Goal: Task Accomplishment & Management: Complete application form

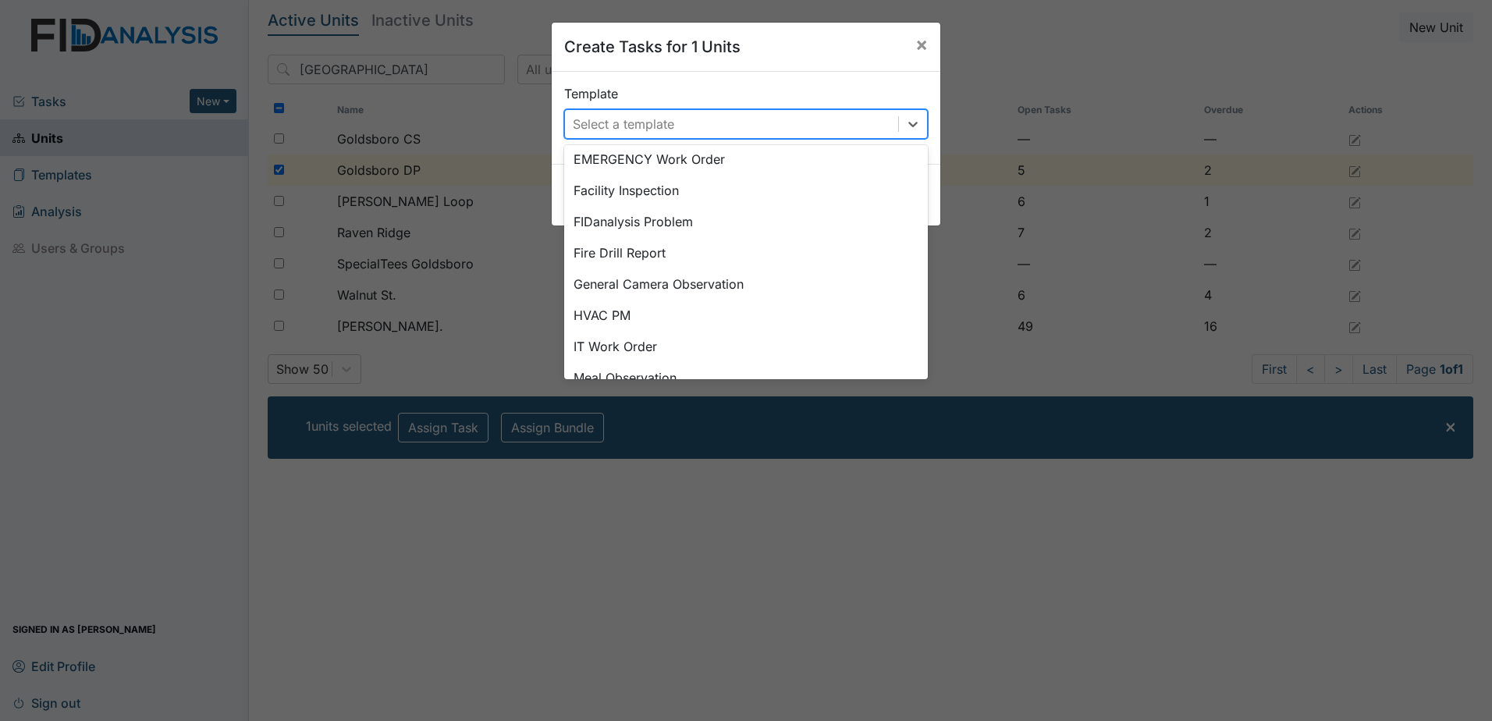
scroll to position [276, 0]
click at [637, 250] on div "Fire Drill Report" at bounding box center [746, 253] width 364 height 31
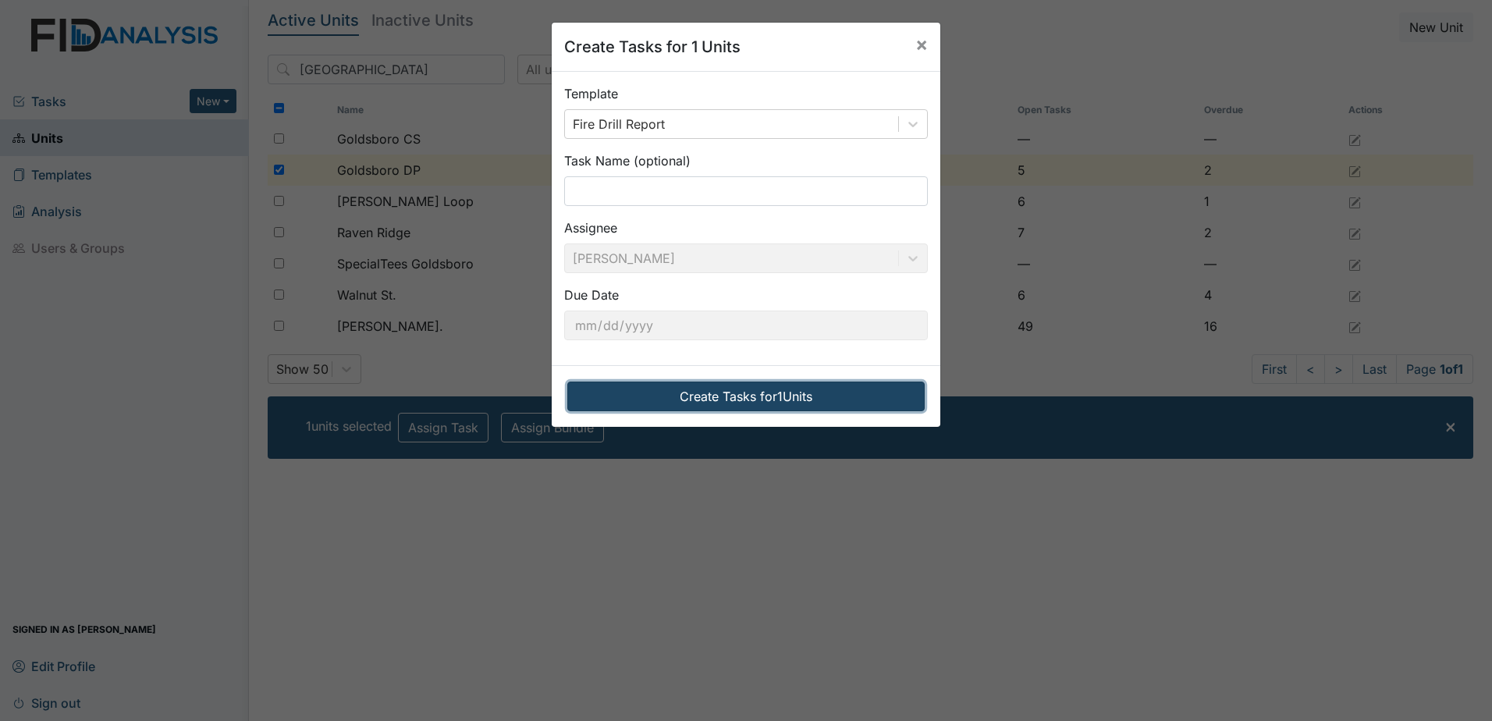
click at [726, 398] on button "Create Tasks for 1 Units" at bounding box center [745, 397] width 357 height 30
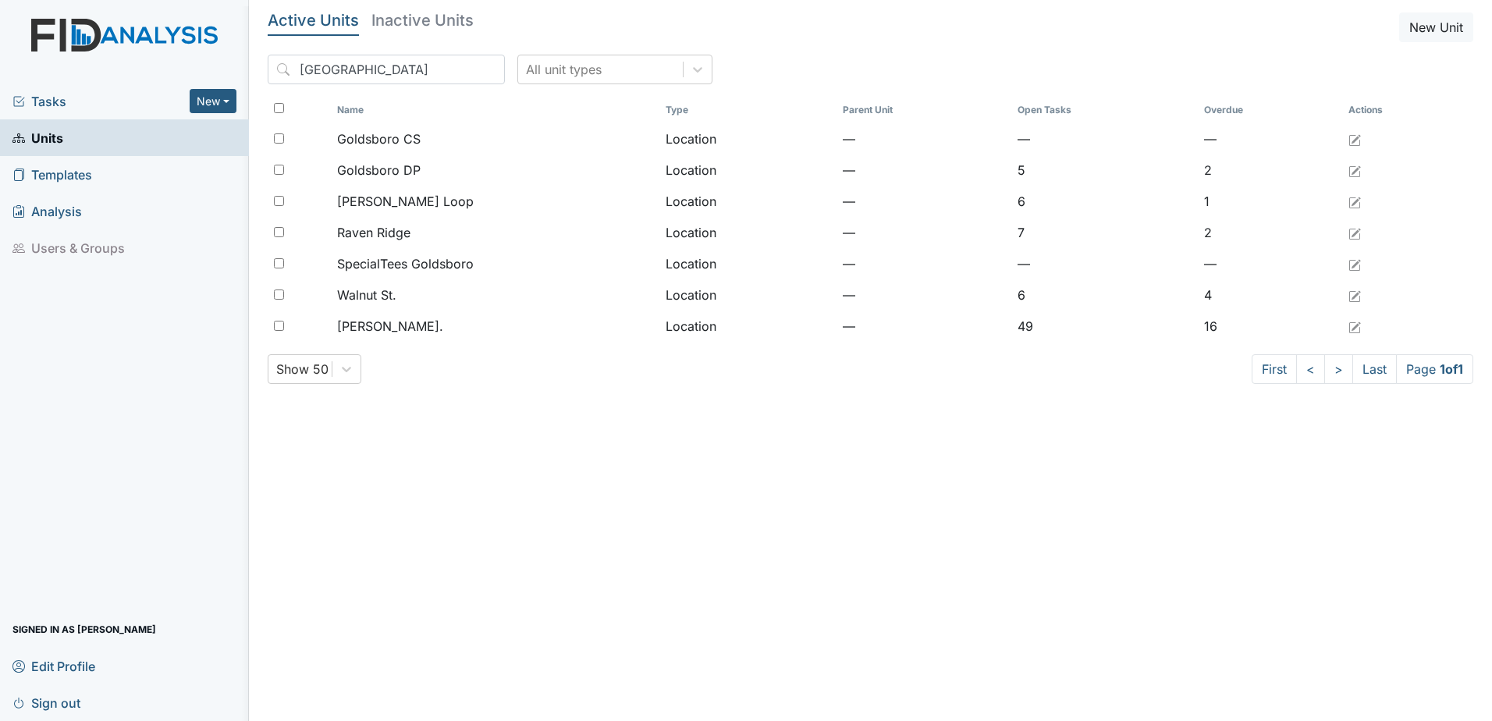
click at [46, 88] on div "Tasks New Form Inspection Document Bundle" at bounding box center [124, 101] width 249 height 37
click at [53, 100] on span "Tasks" at bounding box center [100, 101] width 177 height 19
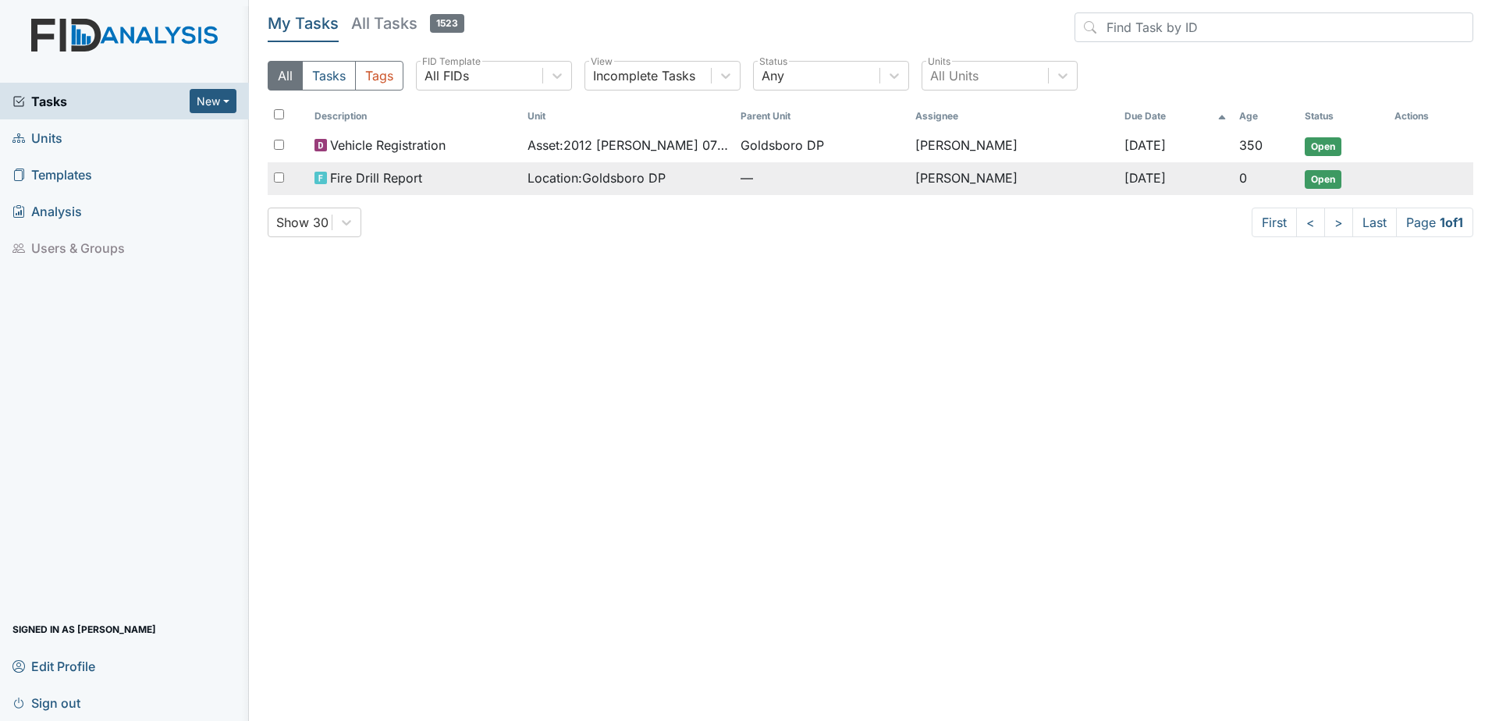
click at [1318, 179] on span "Open" at bounding box center [1323, 179] width 37 height 19
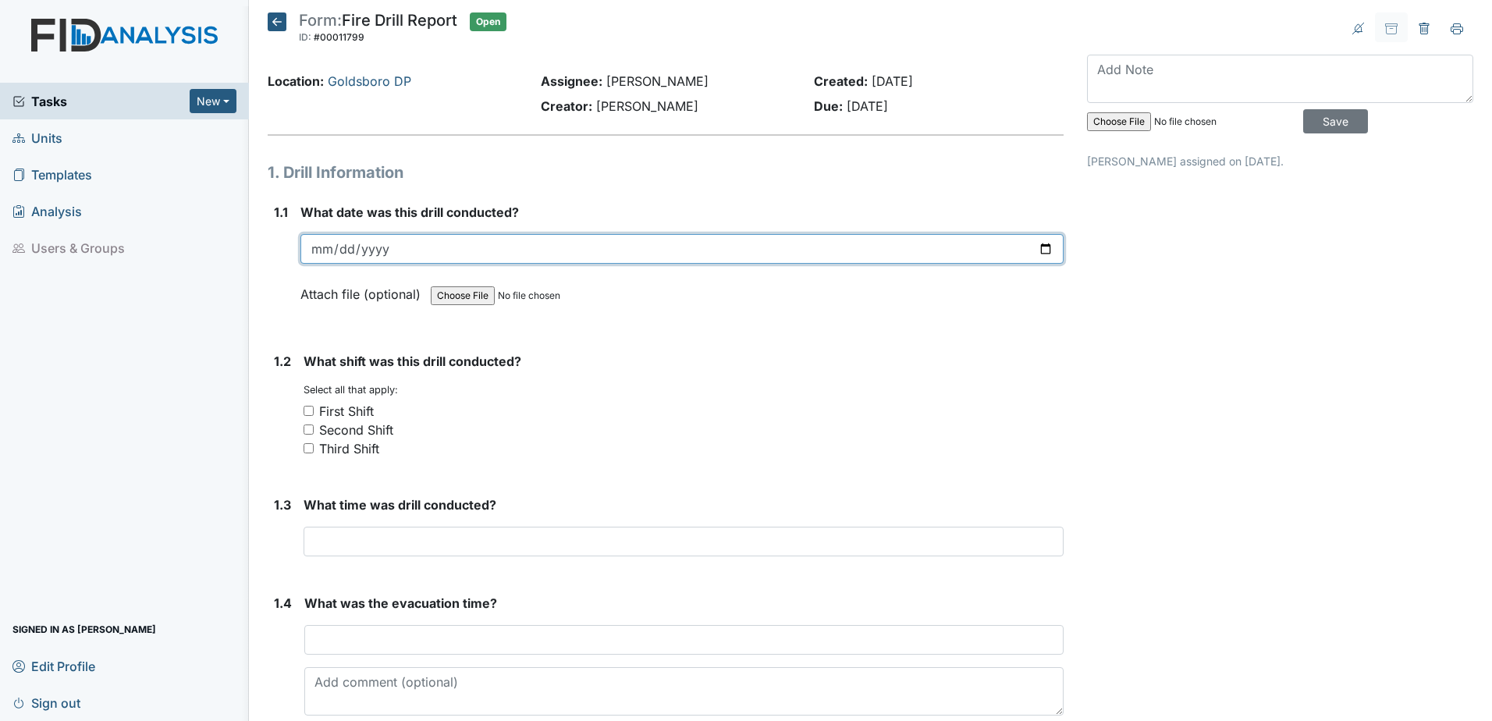
click at [318, 250] on input "date" at bounding box center [681, 249] width 763 height 30
type input "2025-09-02"
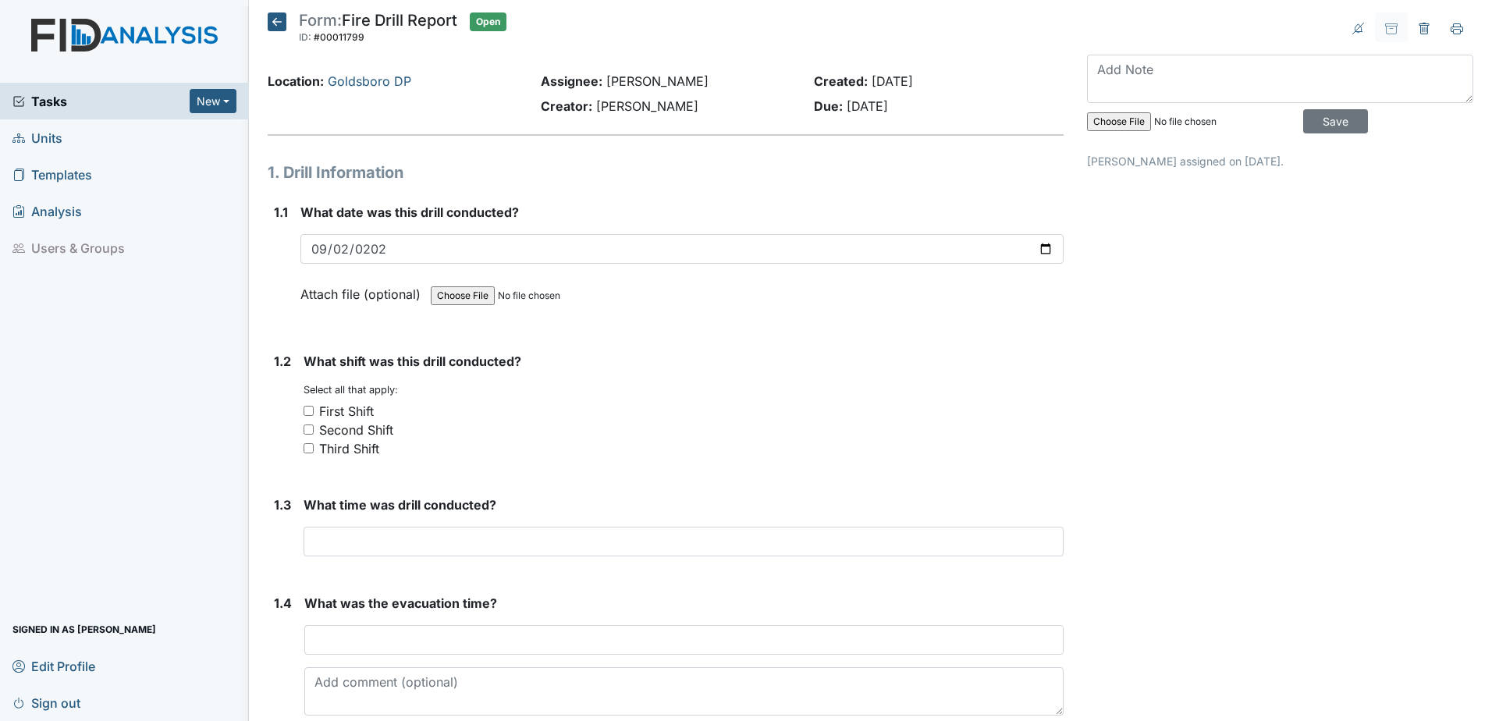
click at [307, 414] on input "First Shift" at bounding box center [309, 411] width 10 height 10
checkbox input "true"
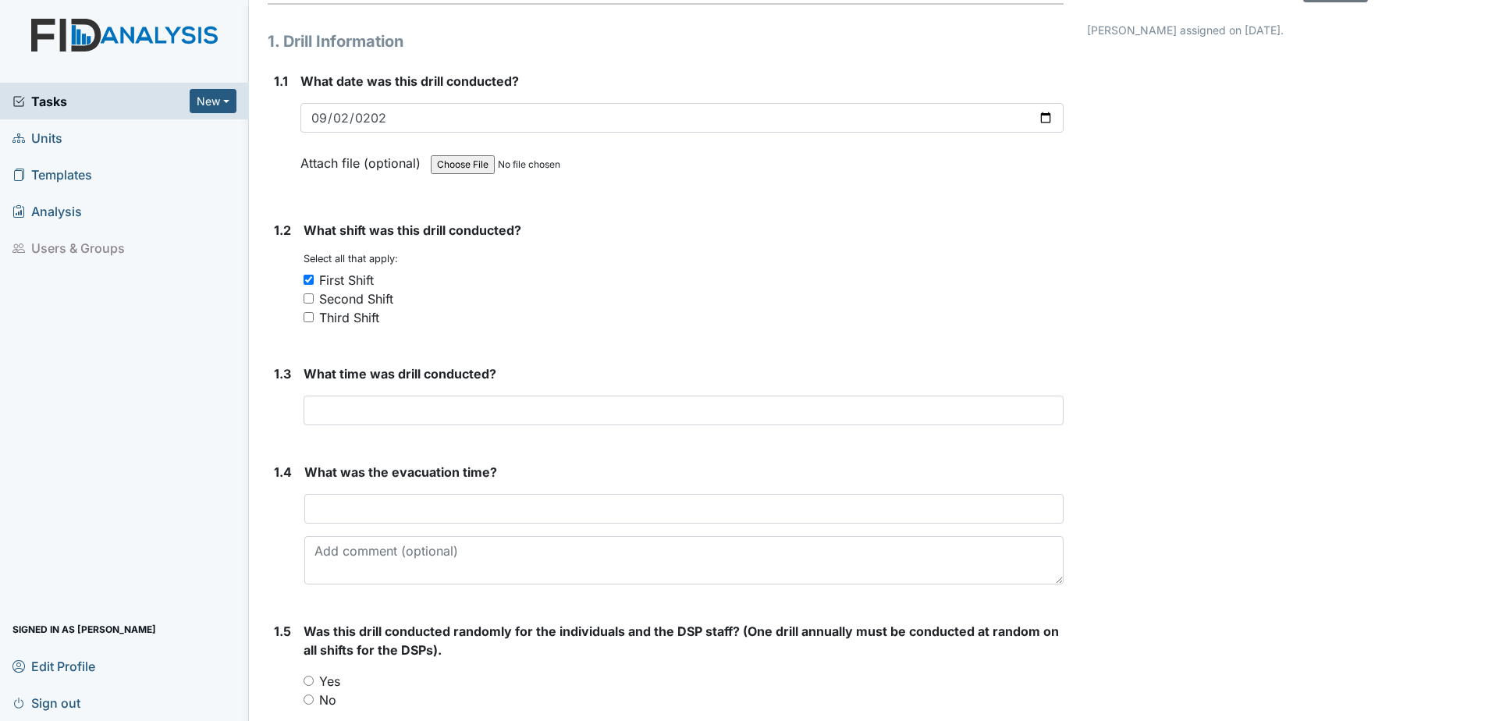
scroll to position [137, 0]
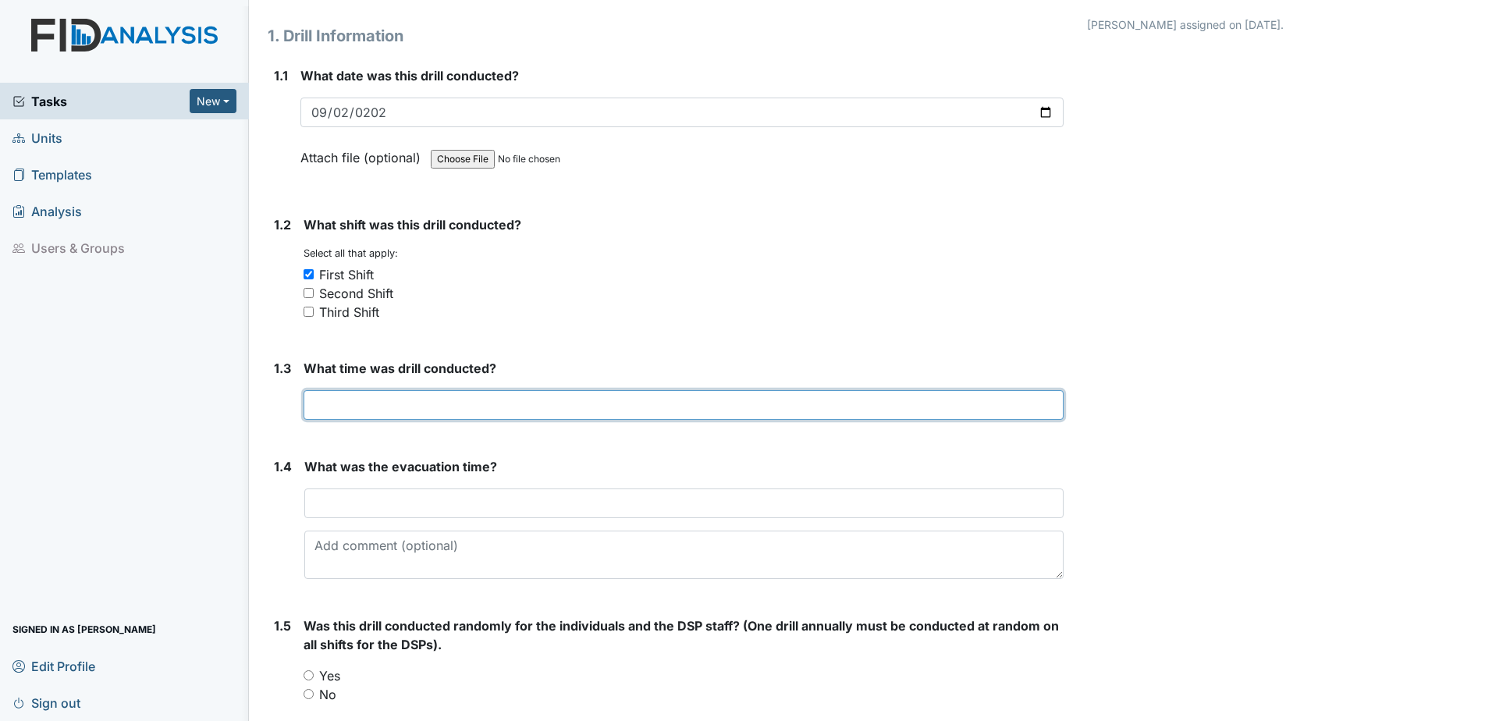
click at [340, 404] on input "text" at bounding box center [684, 405] width 760 height 30
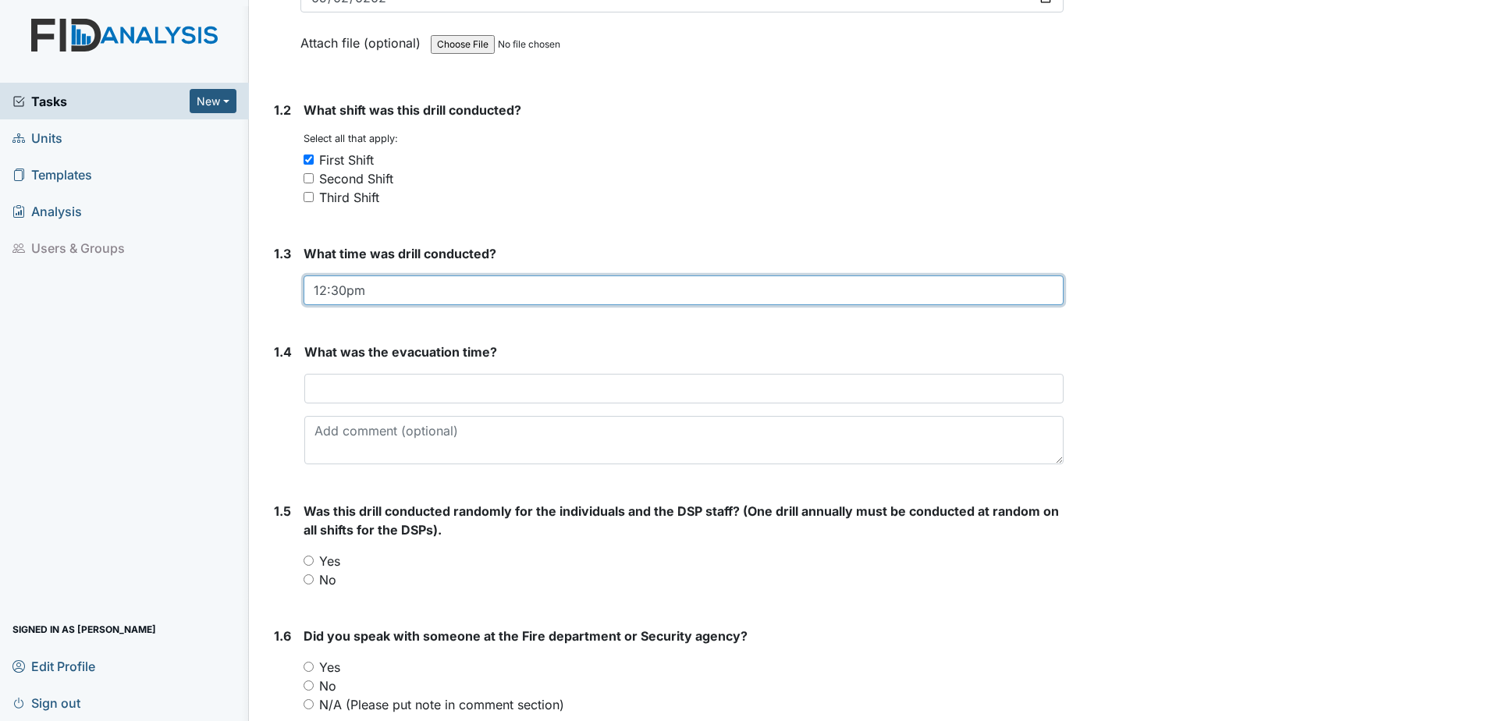
scroll to position [293, 0]
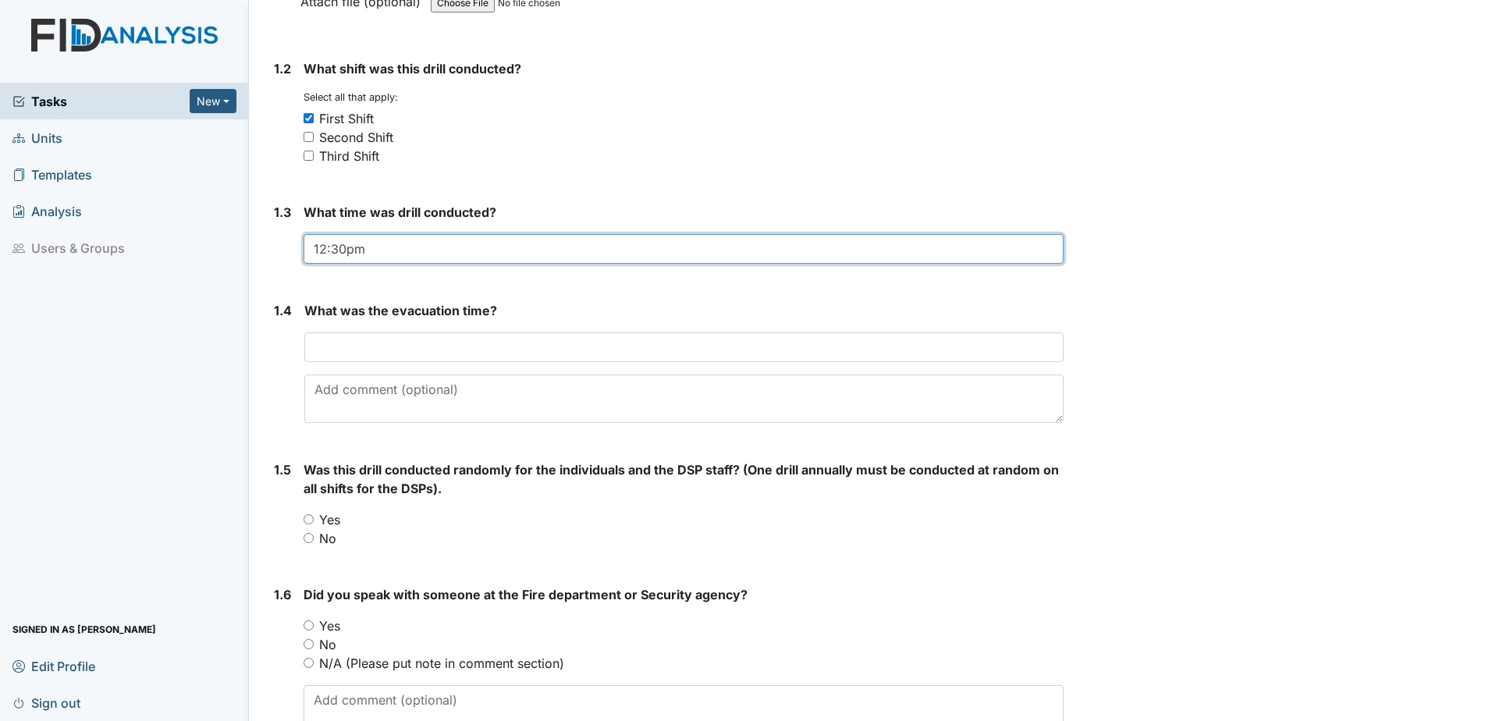
type input "12:30pm"
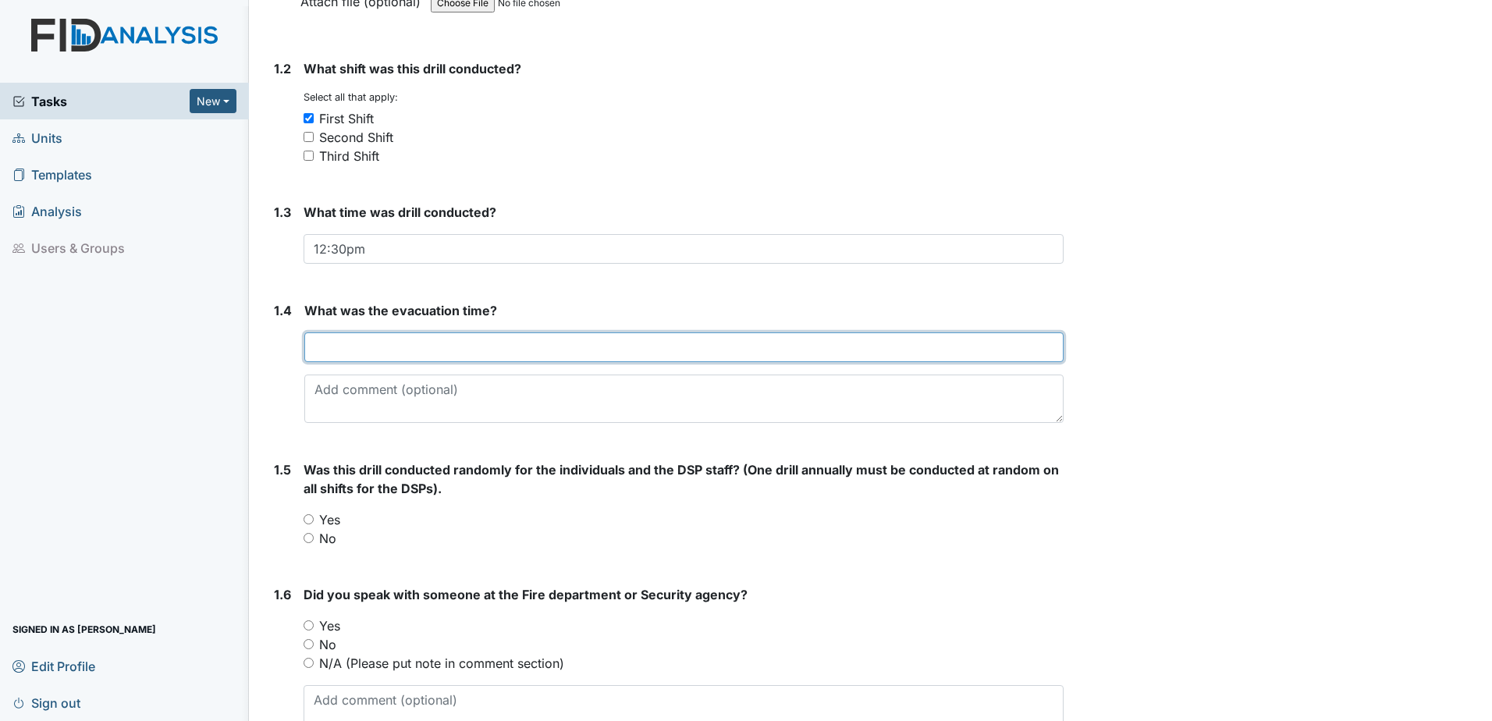
click at [320, 349] on input "text" at bounding box center [683, 347] width 759 height 30
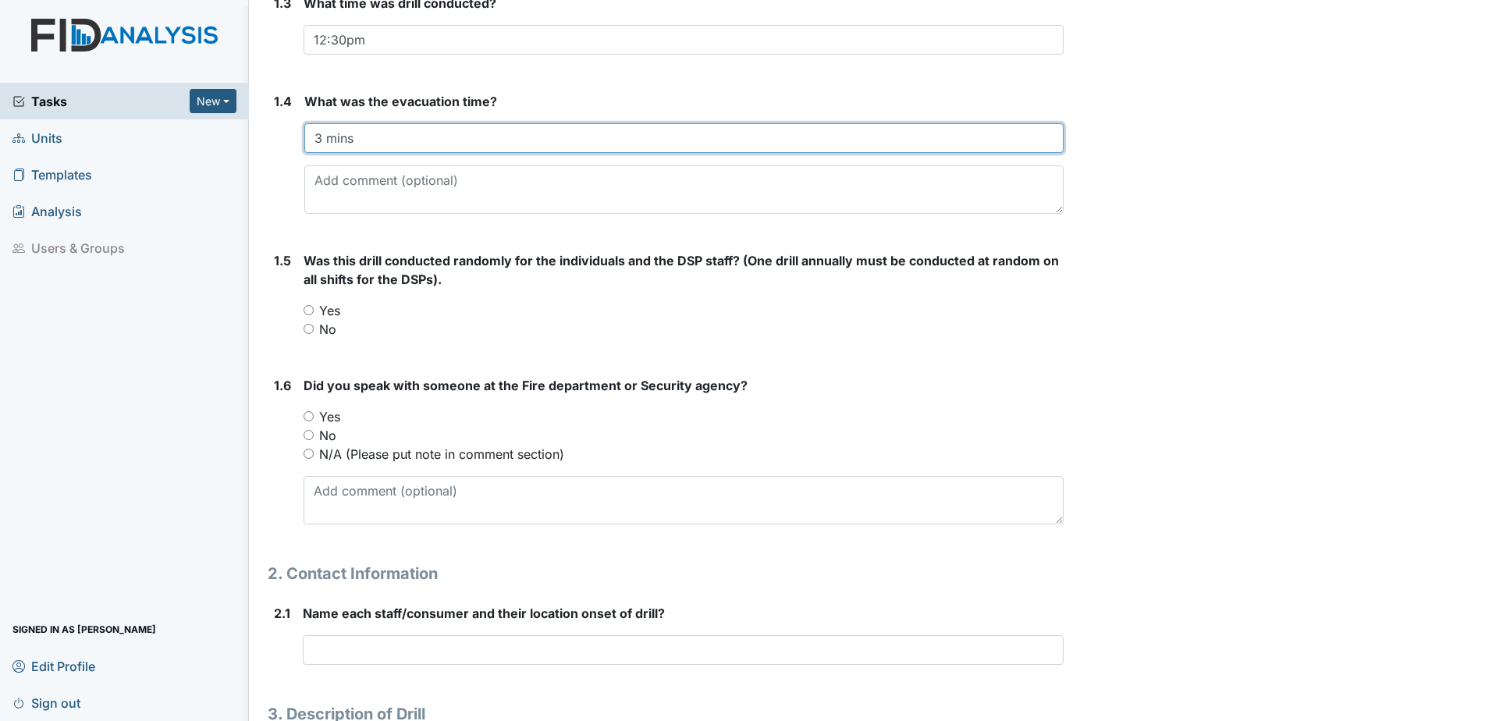
scroll to position [507, 0]
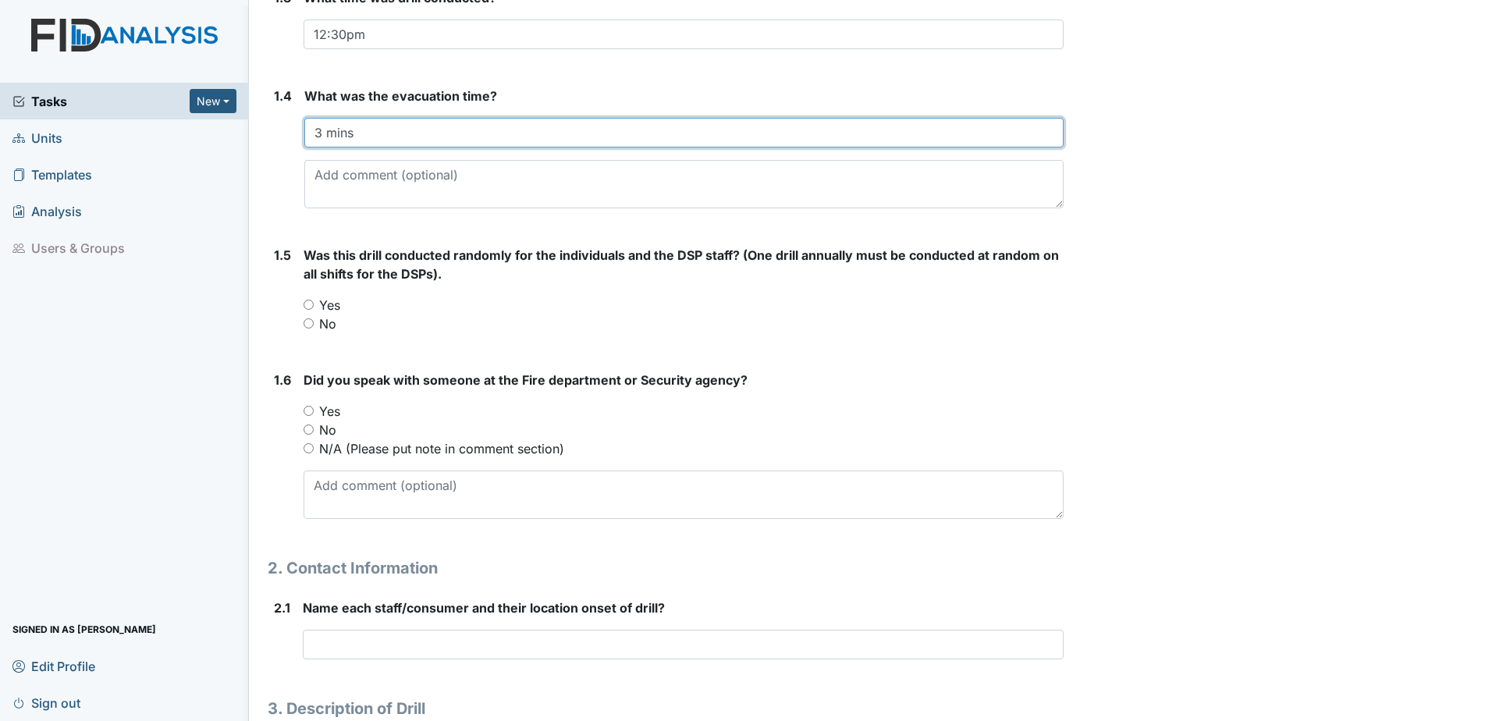
type input "3 mins"
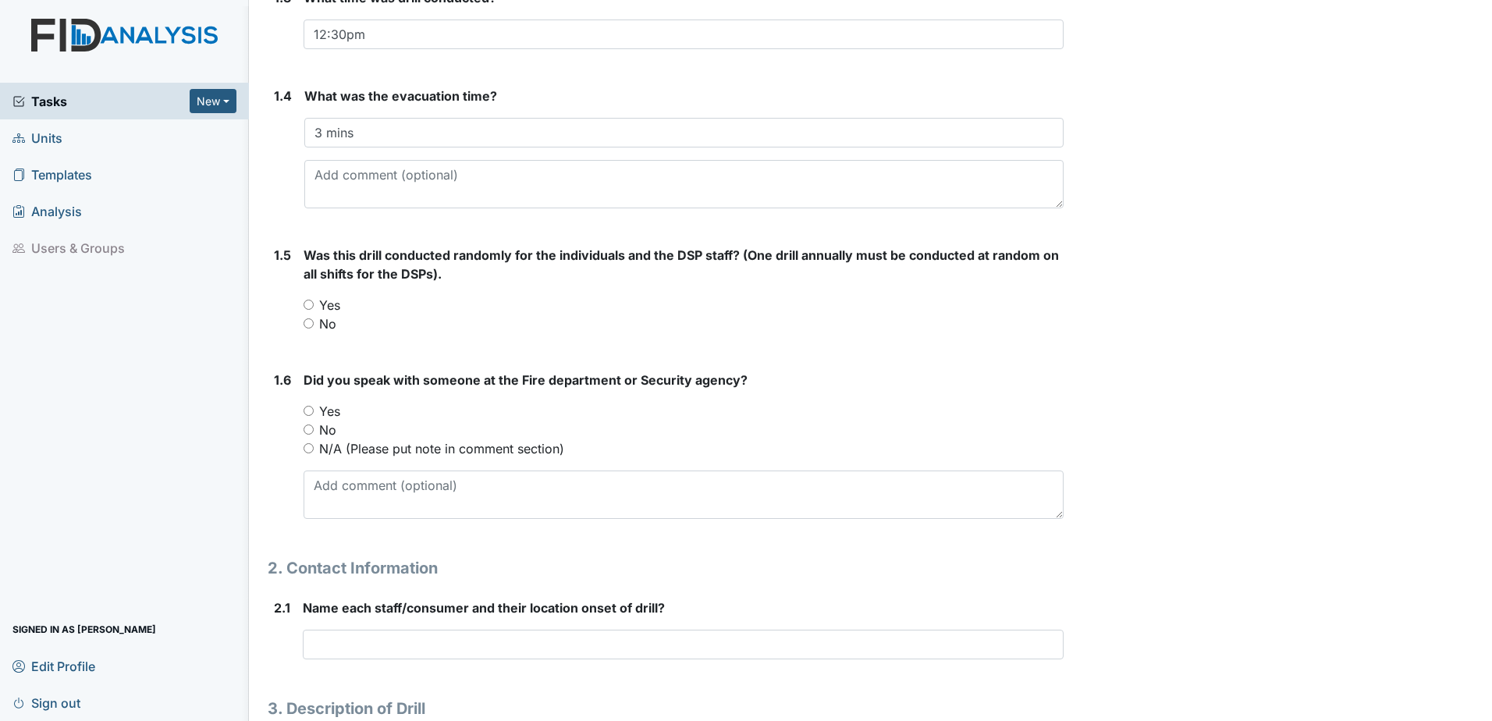
click at [308, 305] on input "Yes" at bounding box center [309, 305] width 10 height 10
radio input "true"
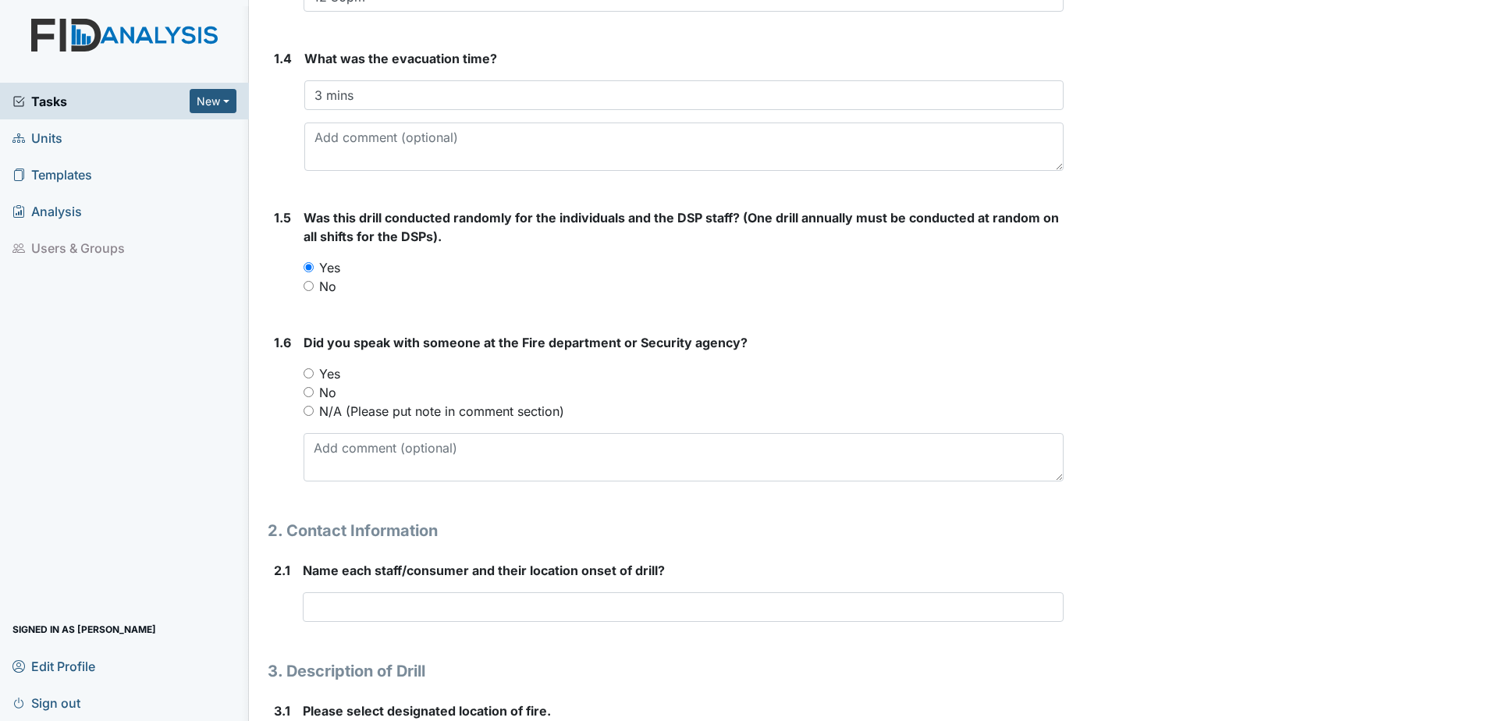
scroll to position [546, 0]
click at [310, 410] on input "N/A (Please put note in comment section)" at bounding box center [309, 409] width 10 height 10
radio input "true"
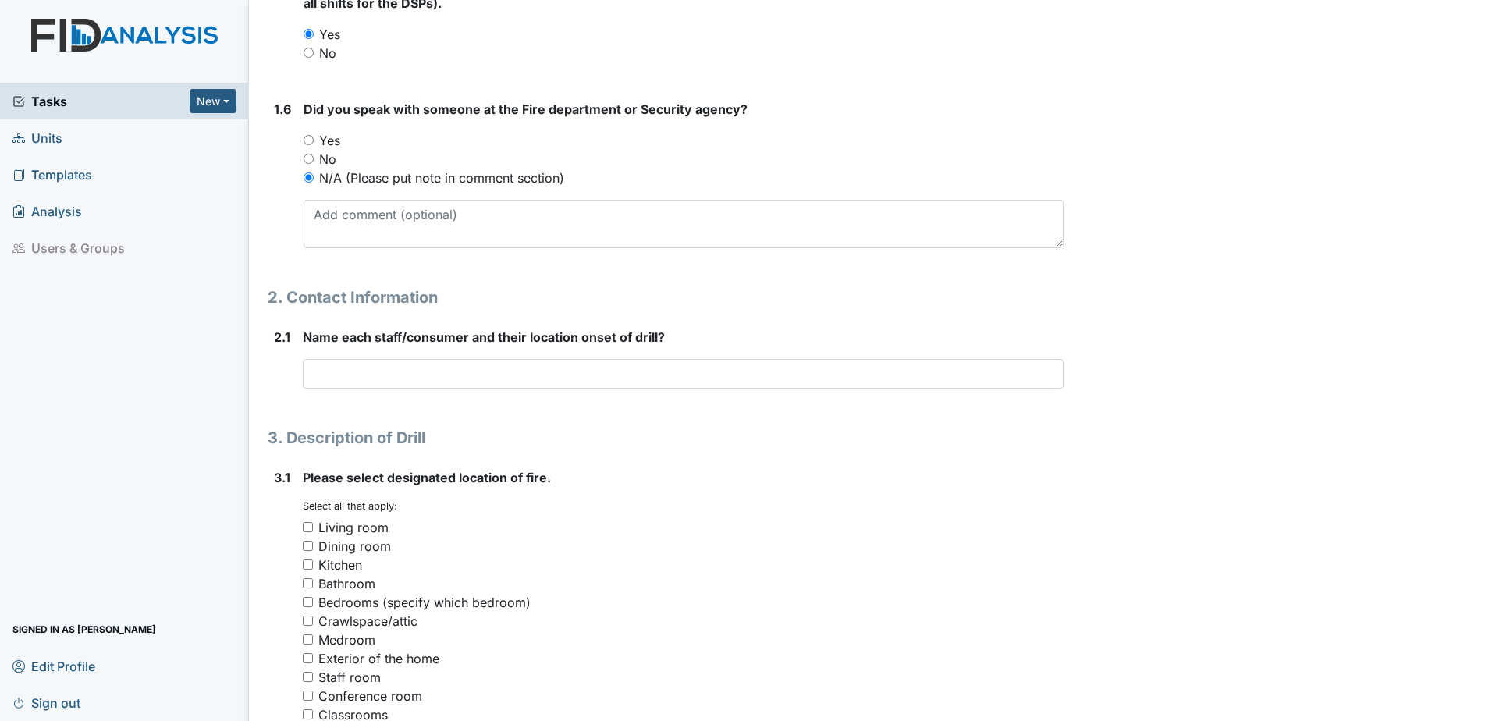
scroll to position [780, 0]
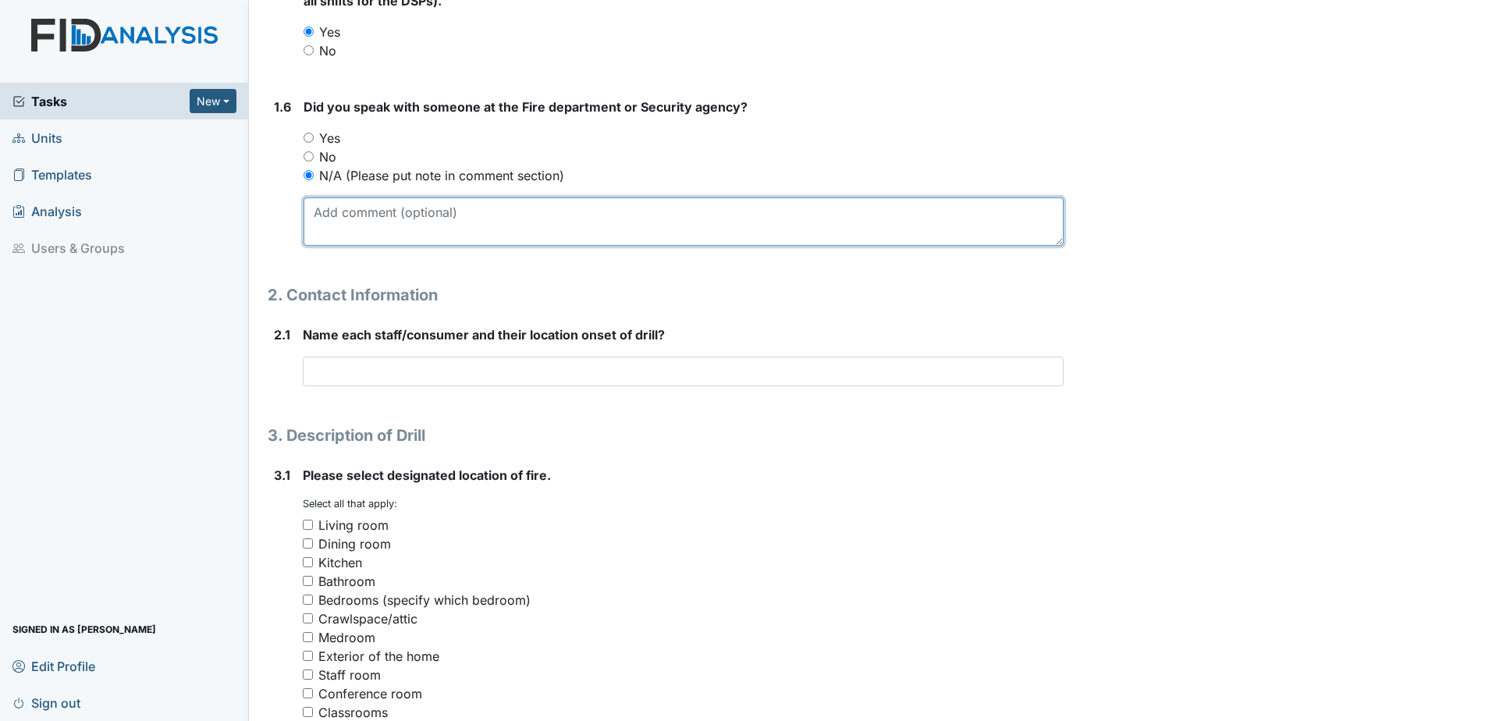
click at [366, 214] on textarea at bounding box center [684, 221] width 760 height 48
type textarea "Day program doesn't call fire department or Security agency"
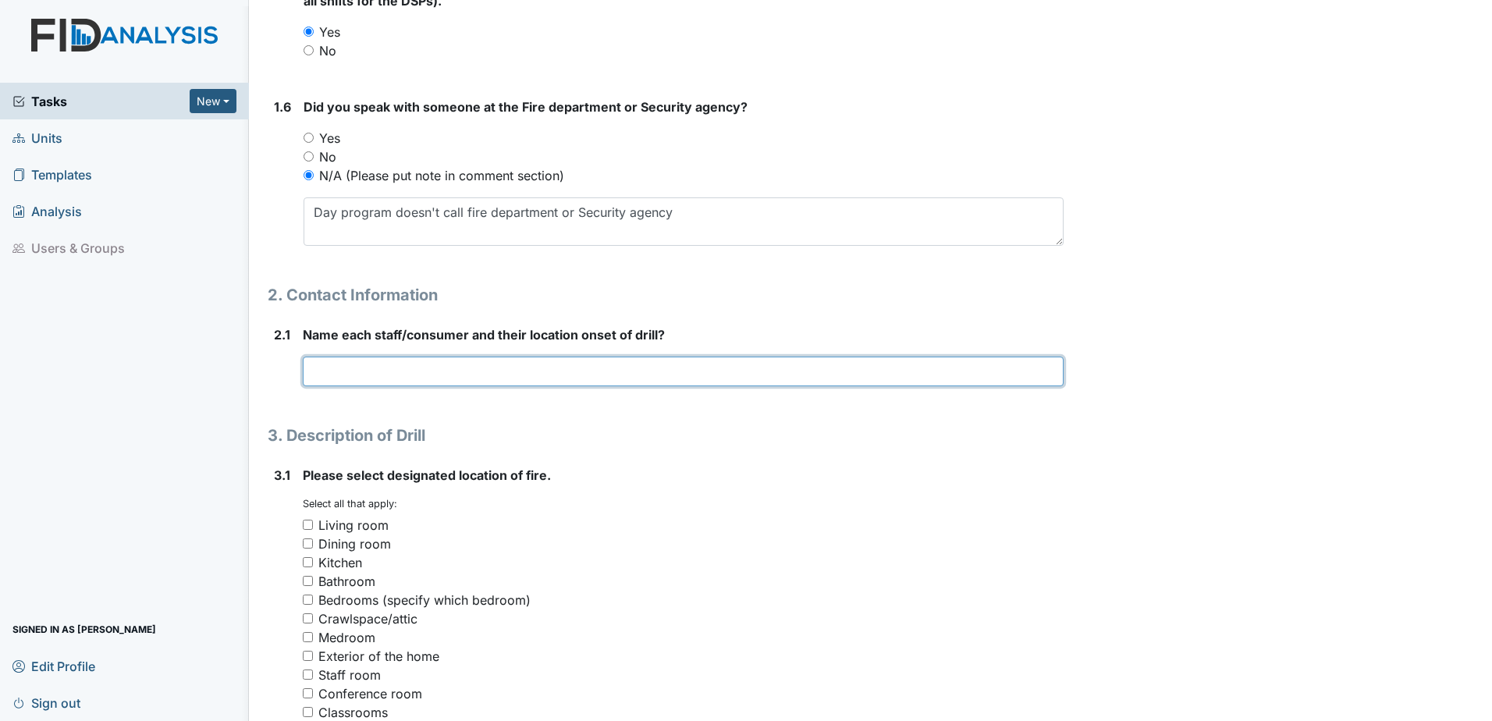
click at [357, 363] on input "text" at bounding box center [683, 372] width 761 height 30
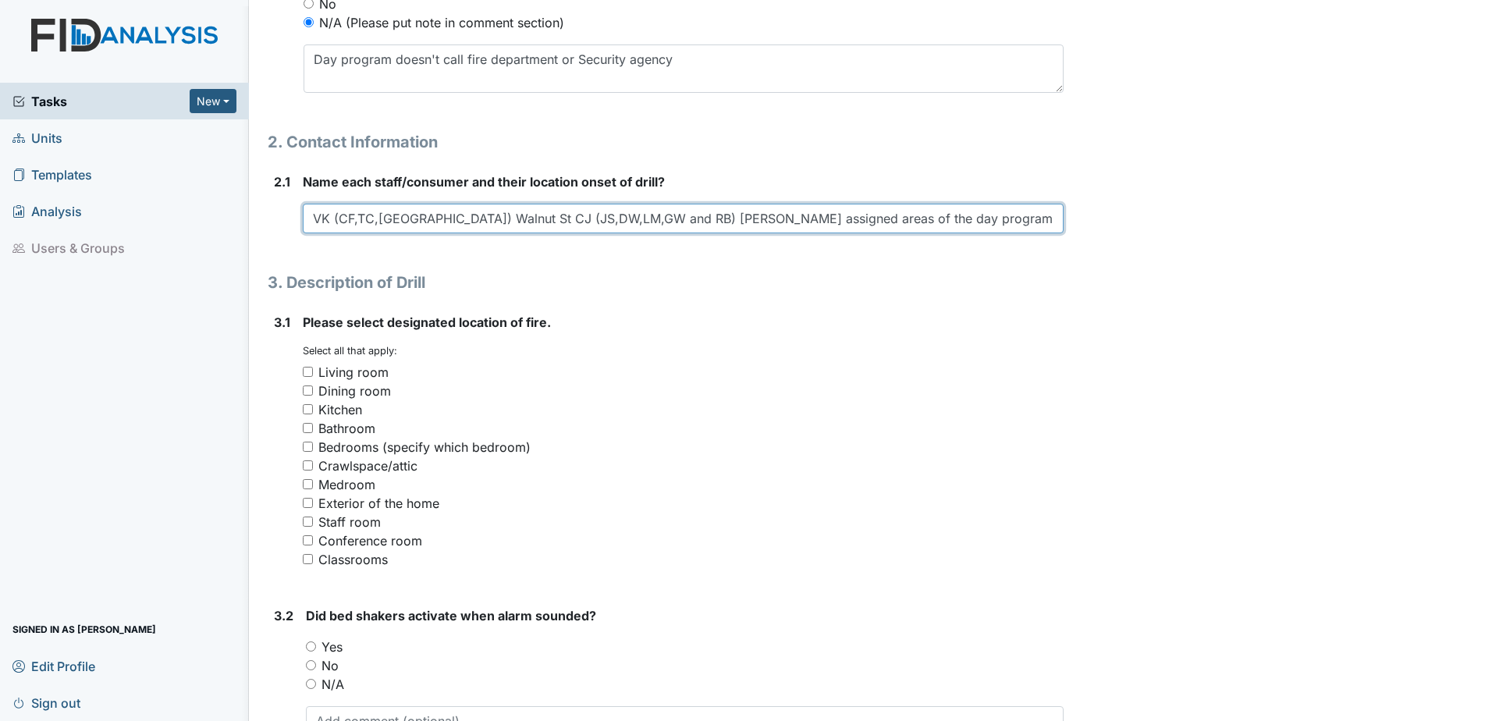
scroll to position [956, 0]
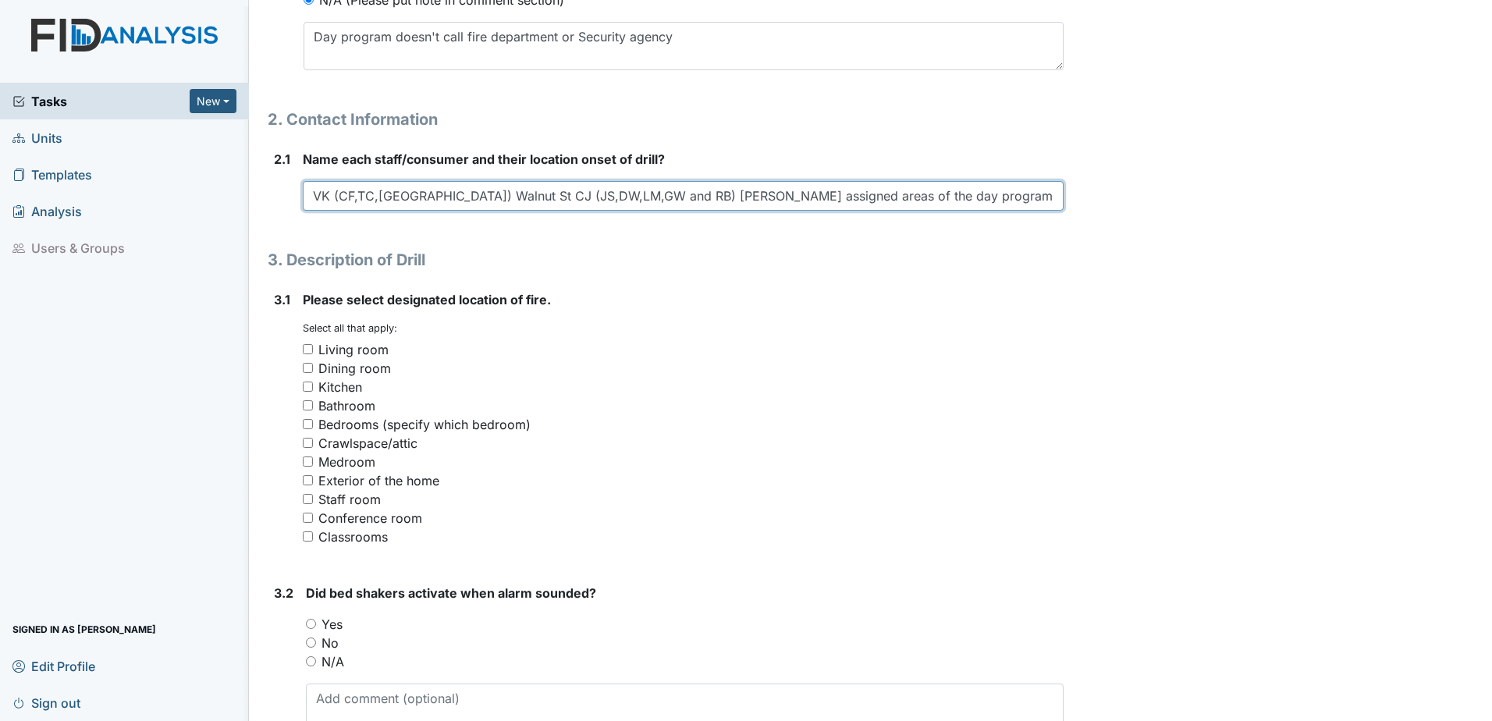
type input "VK (CF,TC,RJ) Walnut St CJ (JS,DW,LM,GW and RB) William St assigned areas of th…"
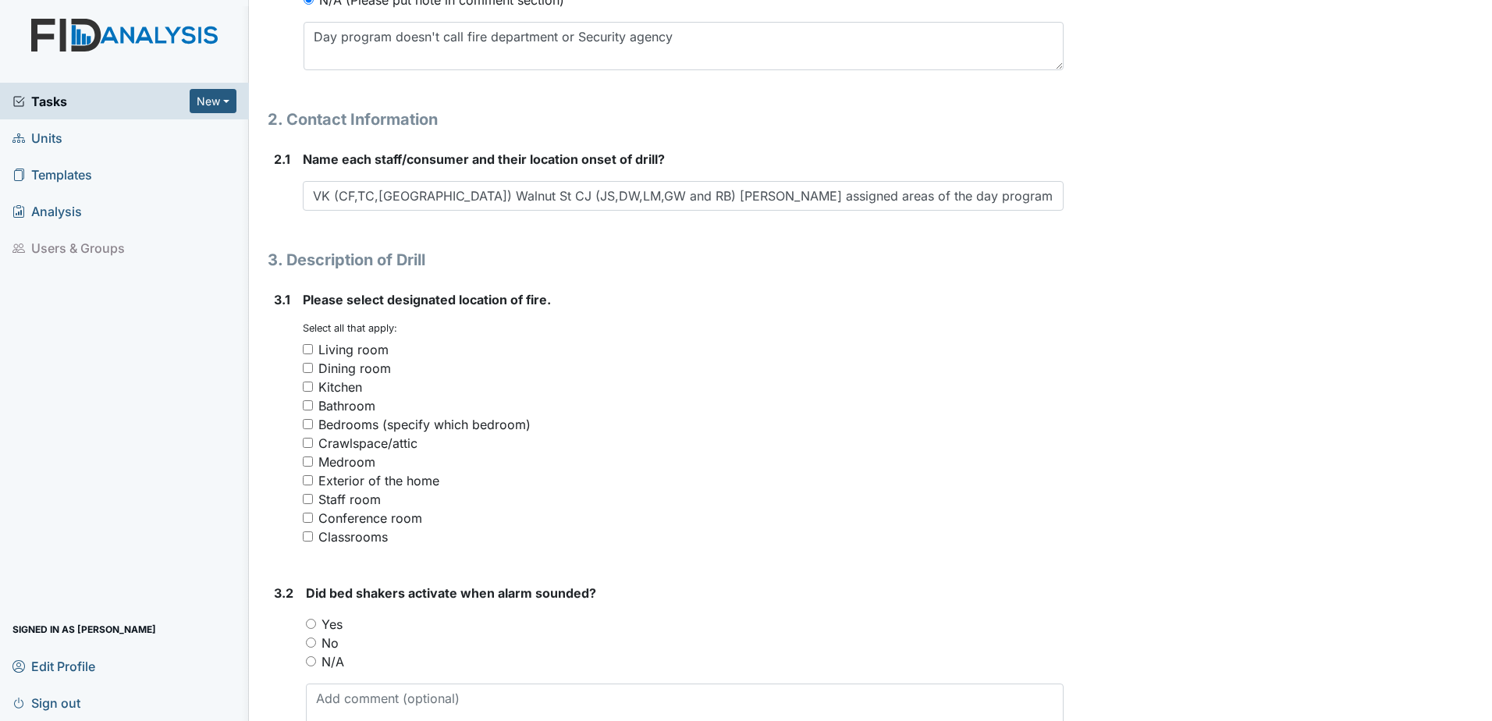
click at [306, 368] on input "Dining room" at bounding box center [308, 368] width 10 height 10
checkbox input "true"
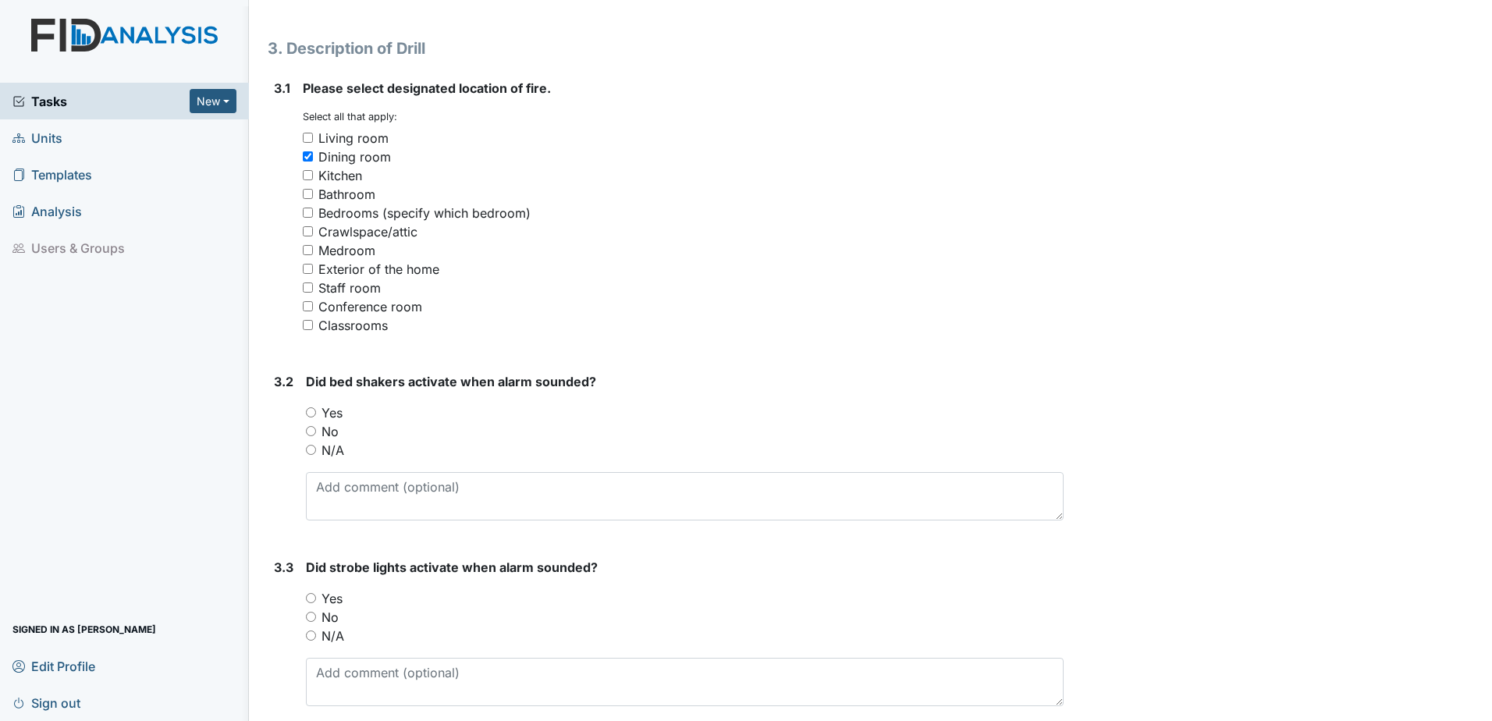
scroll to position [1171, 0]
click at [315, 445] on input "N/A" at bounding box center [311, 447] width 10 height 10
radio input "true"
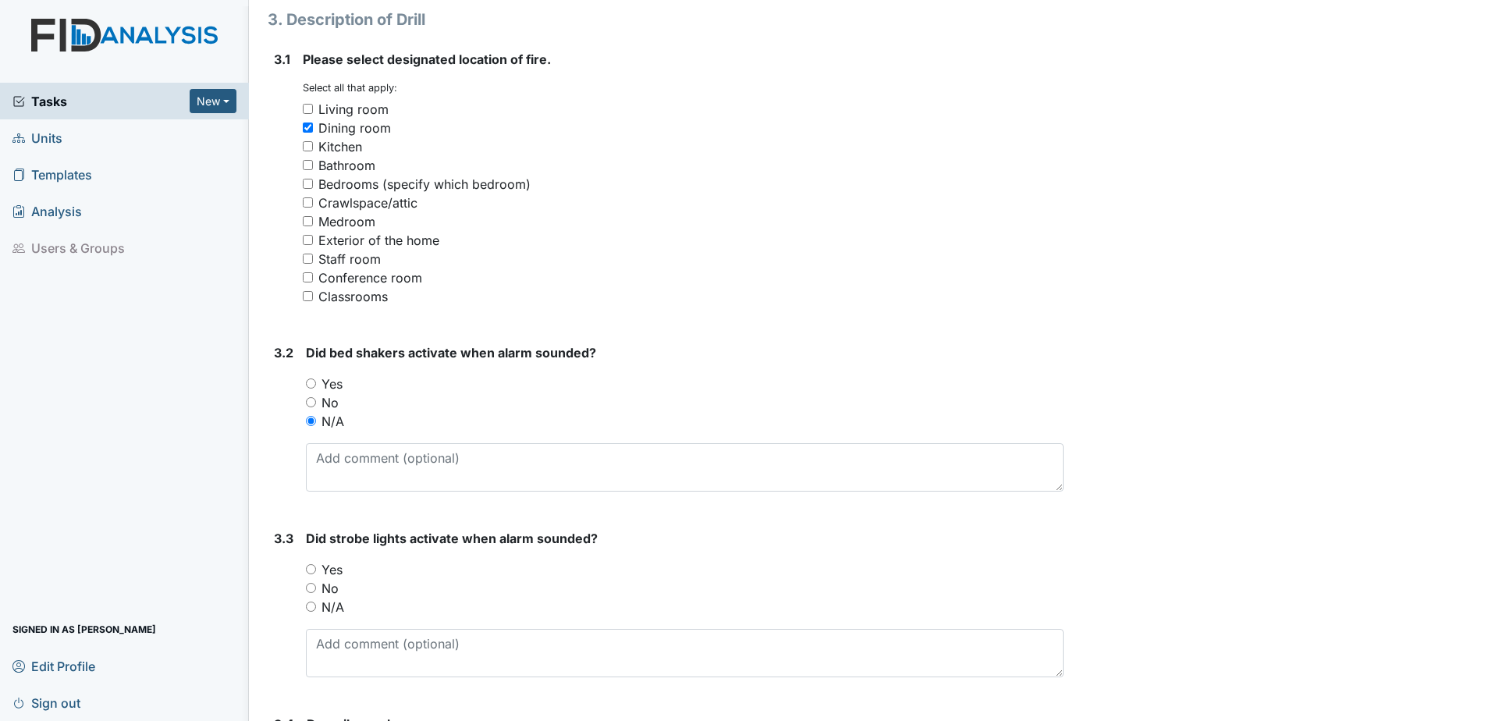
scroll to position [1366, 0]
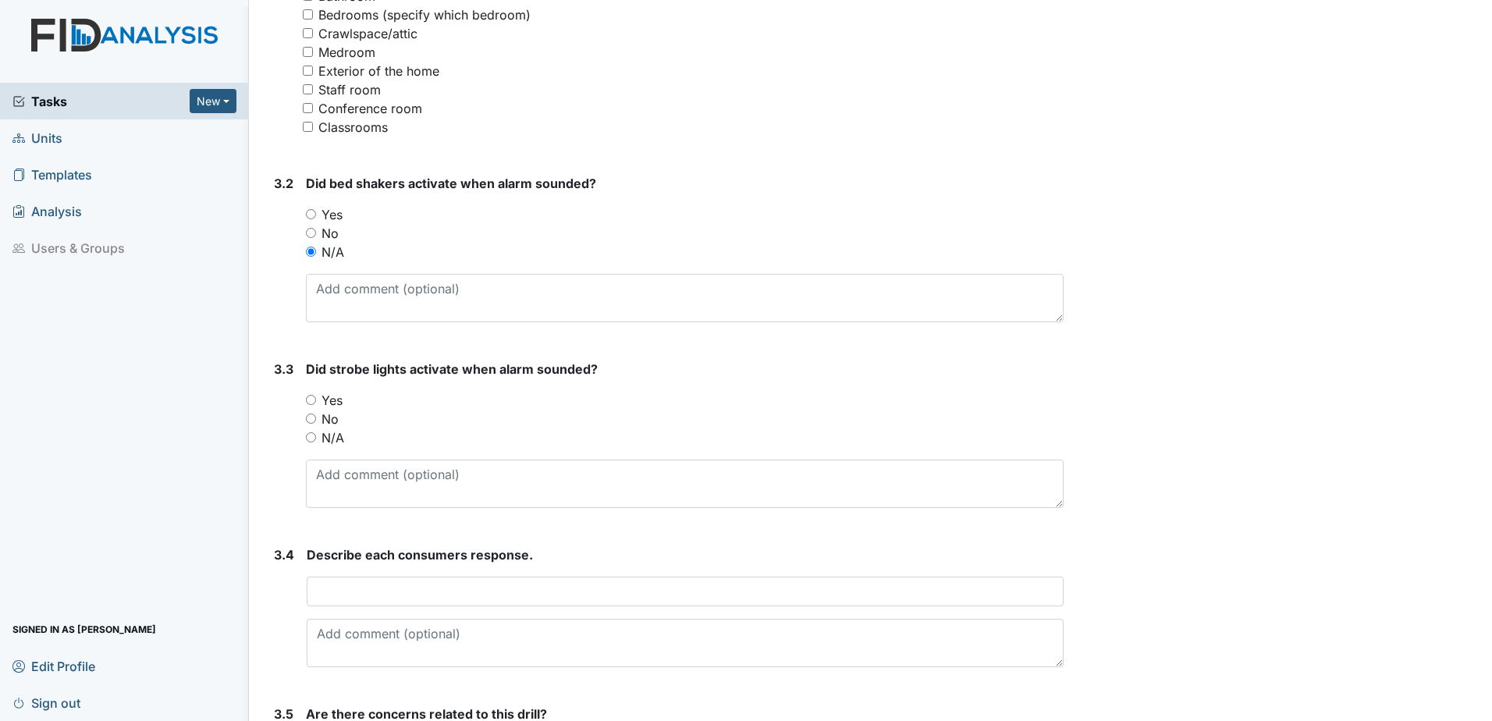
click at [313, 440] on input "N/A" at bounding box center [311, 437] width 10 height 10
radio input "true"
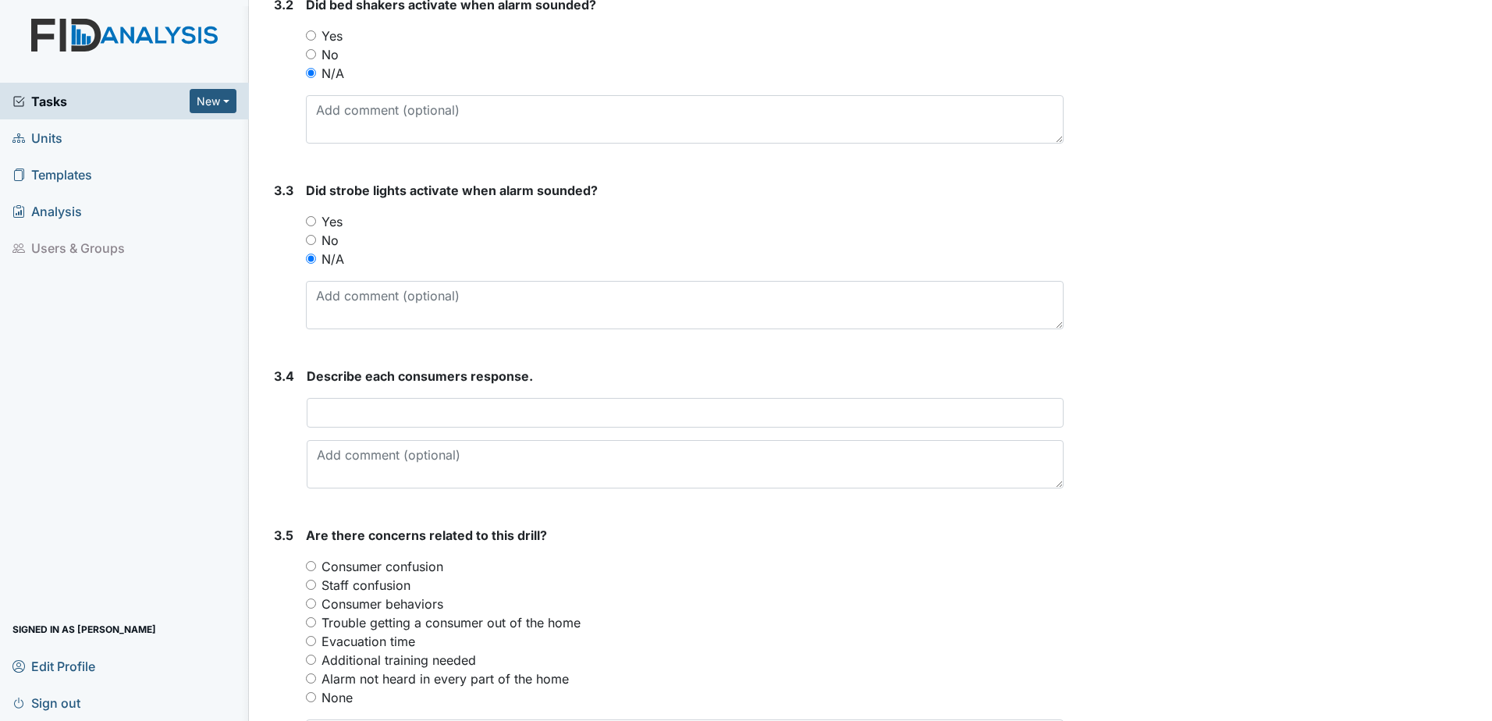
scroll to position [1561, 0]
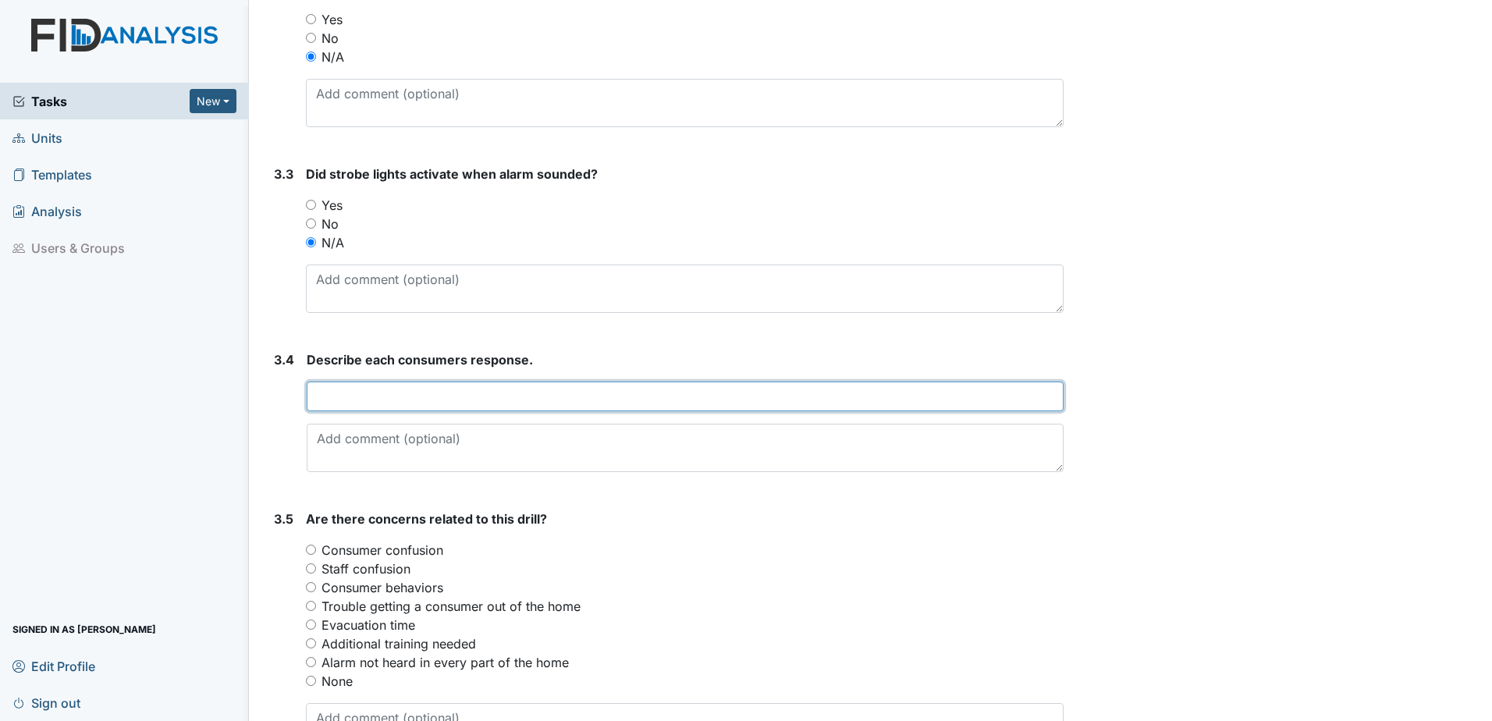
click at [318, 403] on input "text" at bounding box center [685, 397] width 757 height 30
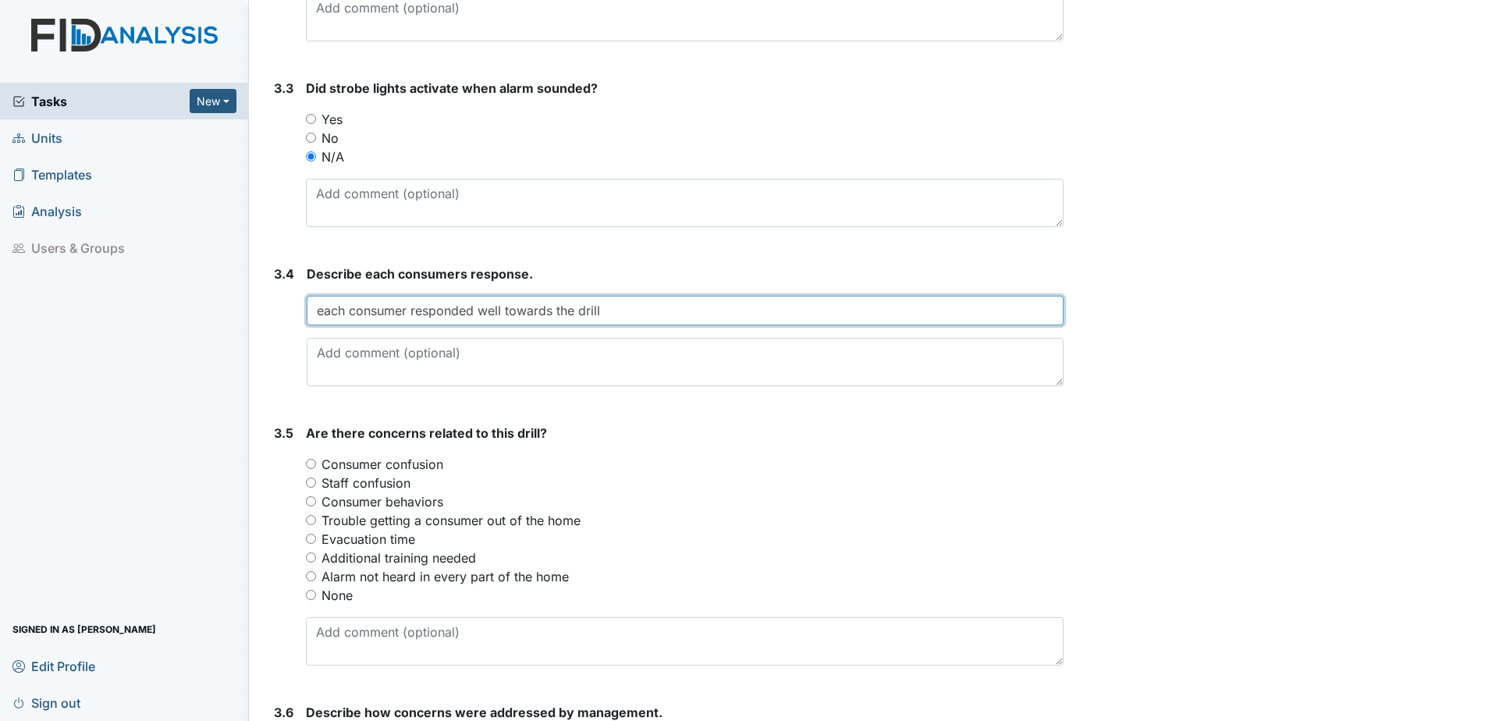
scroll to position [1658, 0]
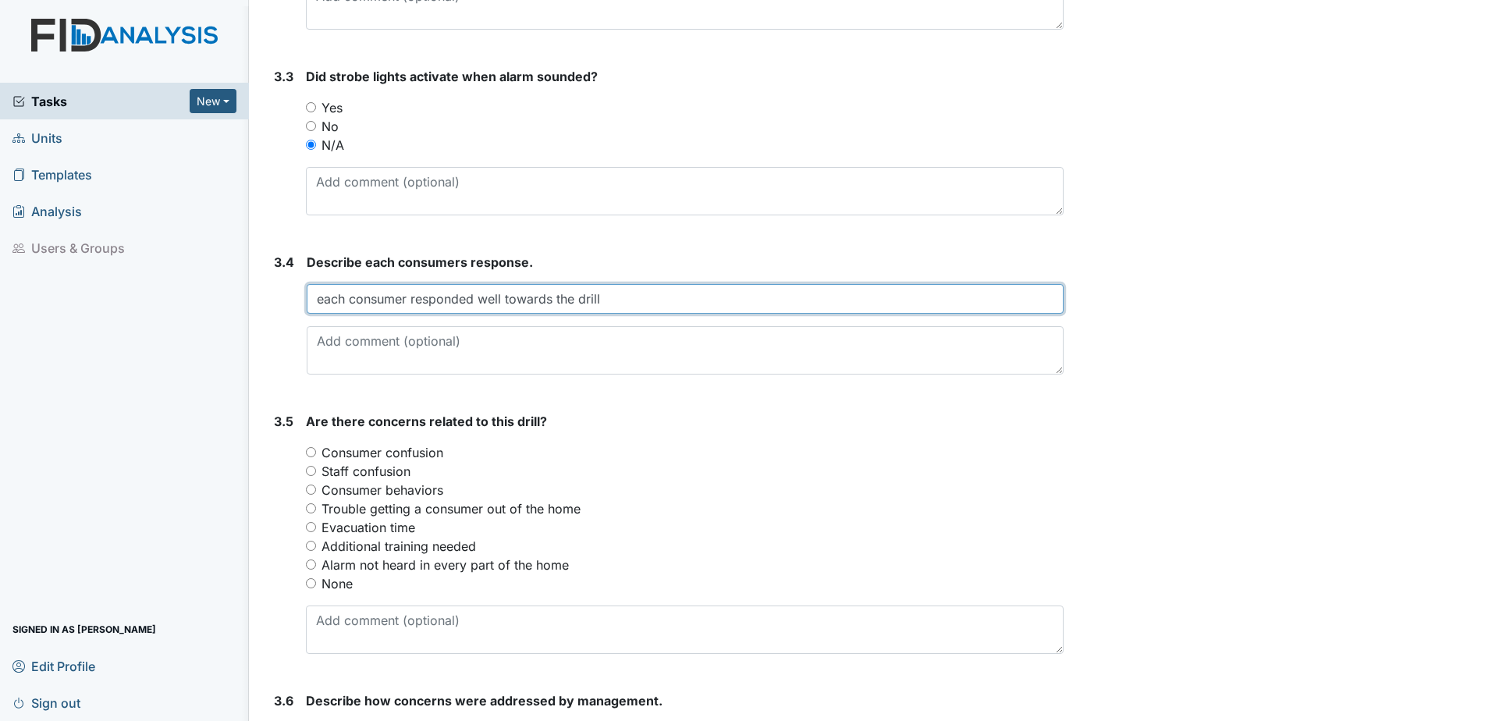
type input "each consumer responded well towards the drill"
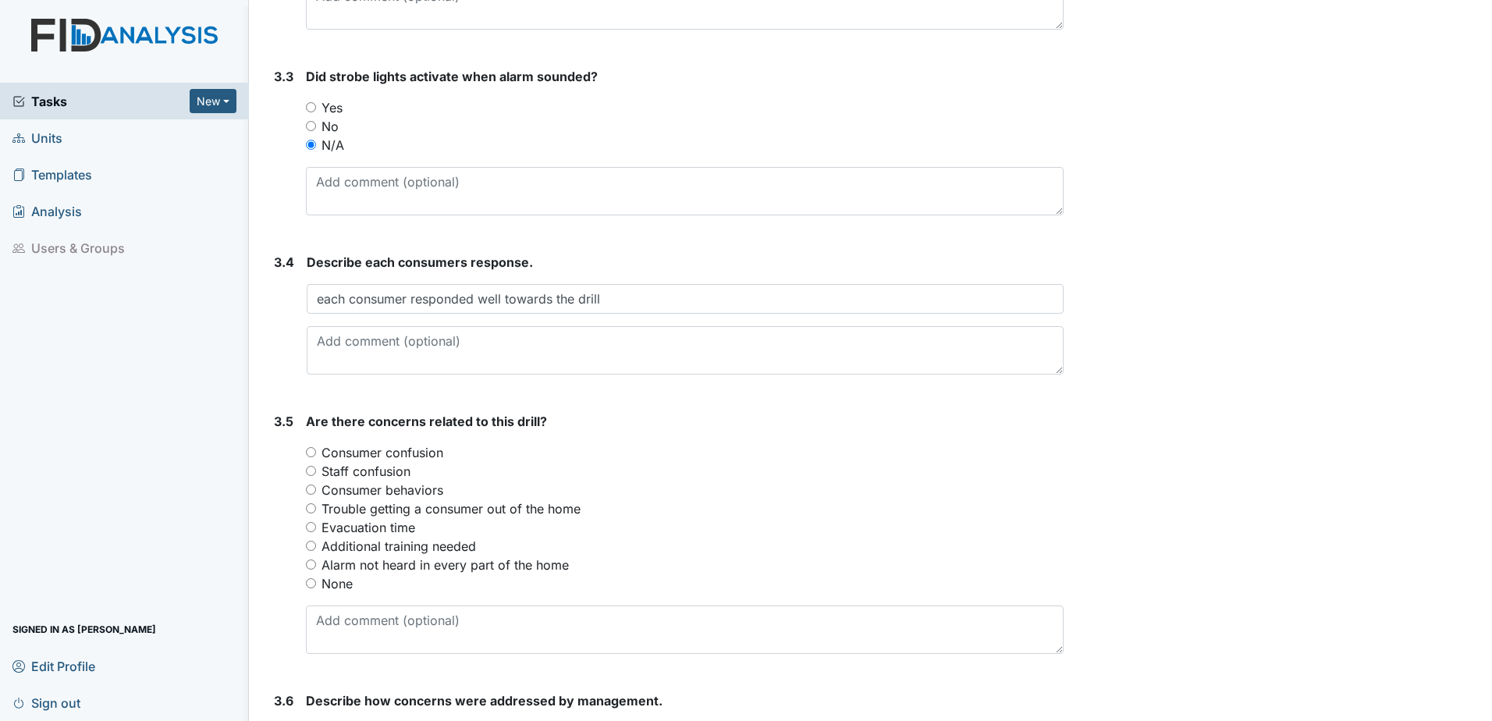
click at [307, 582] on input "None" at bounding box center [311, 583] width 10 height 10
radio input "true"
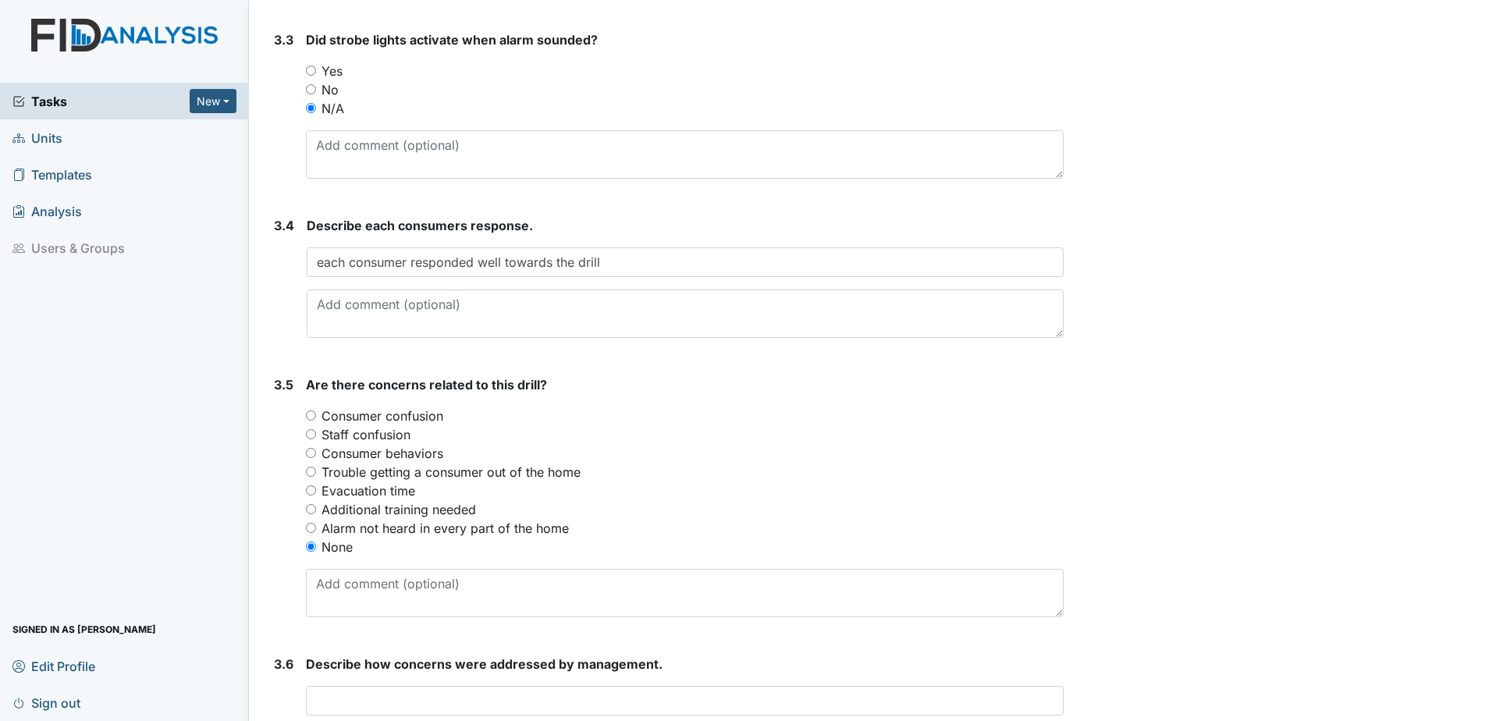
scroll to position [1830, 0]
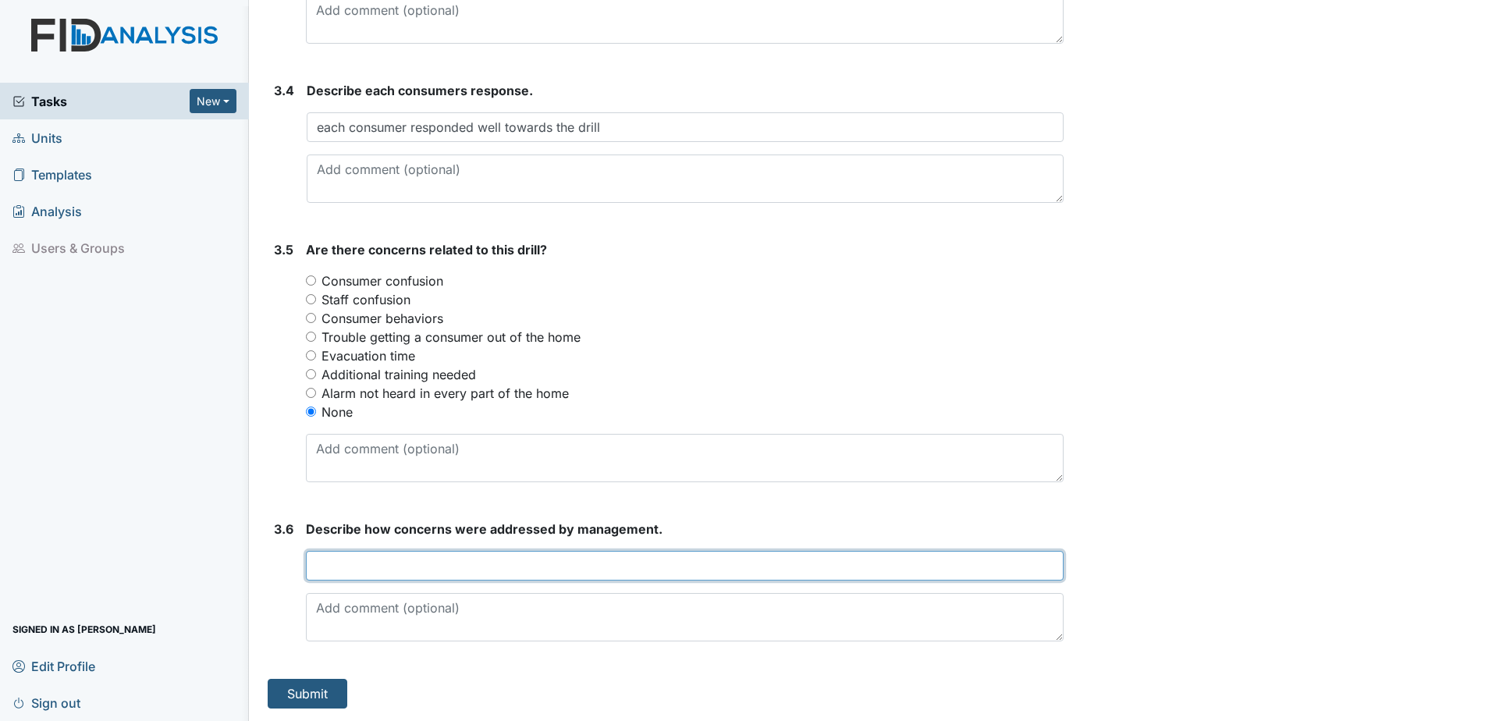
click at [348, 564] on input "text" at bounding box center [685, 566] width 758 height 30
type input "no concerns to address at this time"
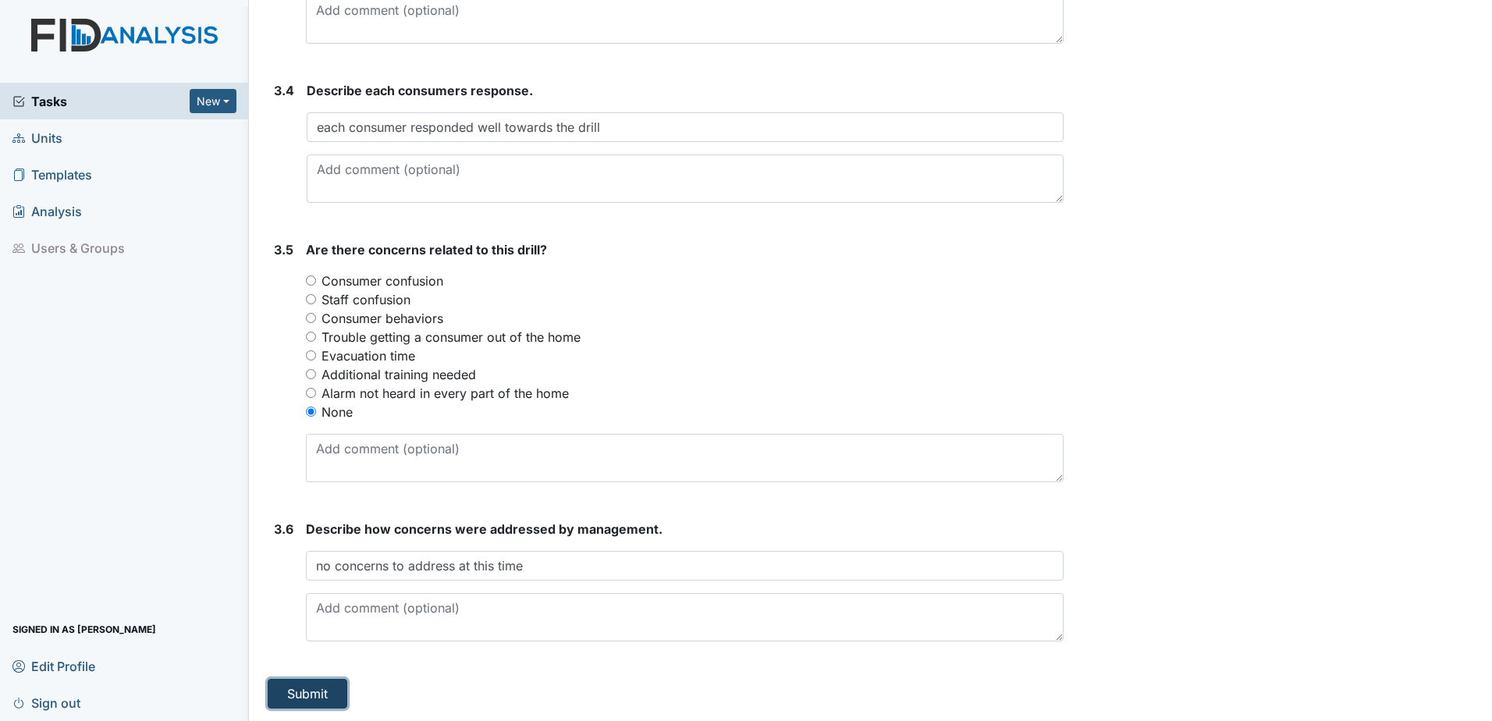
click at [284, 691] on button "Submit" at bounding box center [308, 694] width 80 height 30
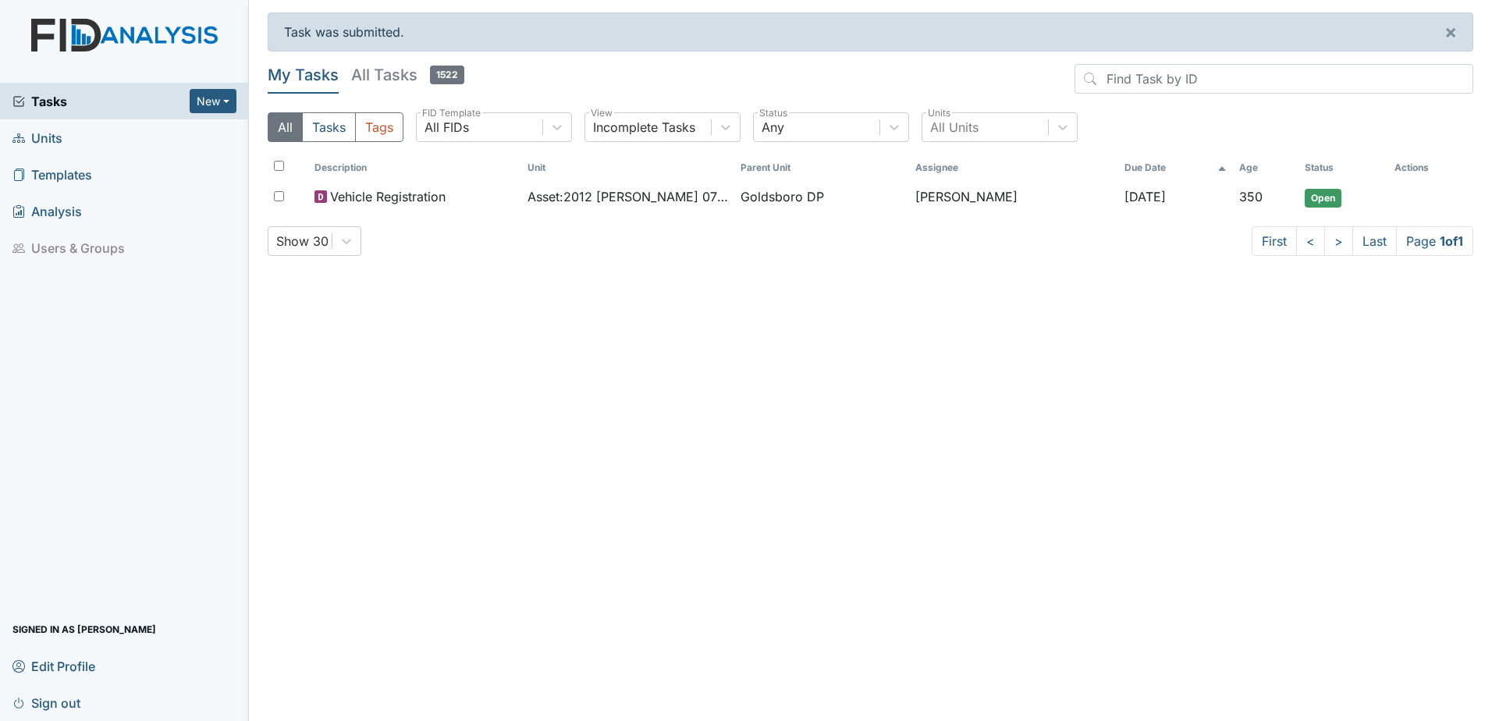
click at [49, 137] on span "Units" at bounding box center [37, 138] width 50 height 24
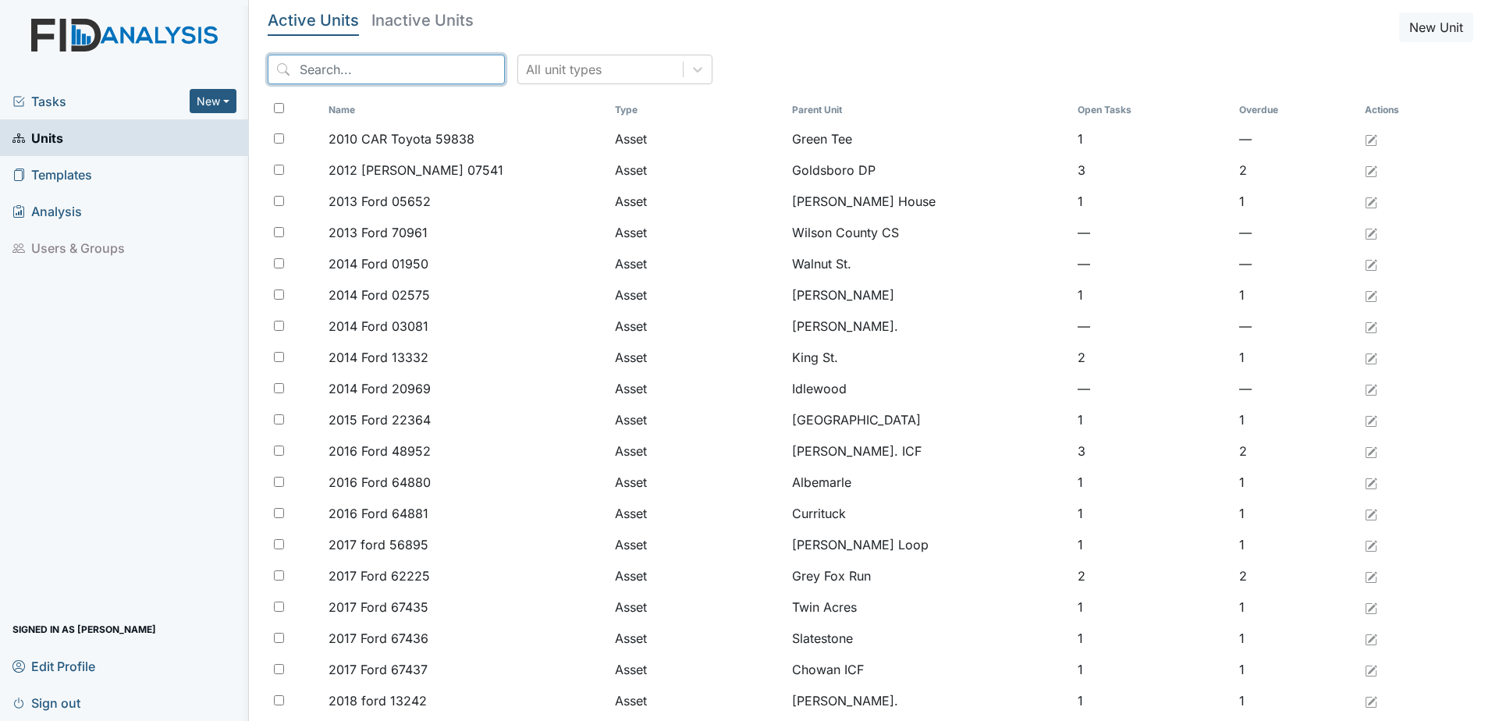
click at [329, 76] on input "search" at bounding box center [386, 70] width 237 height 30
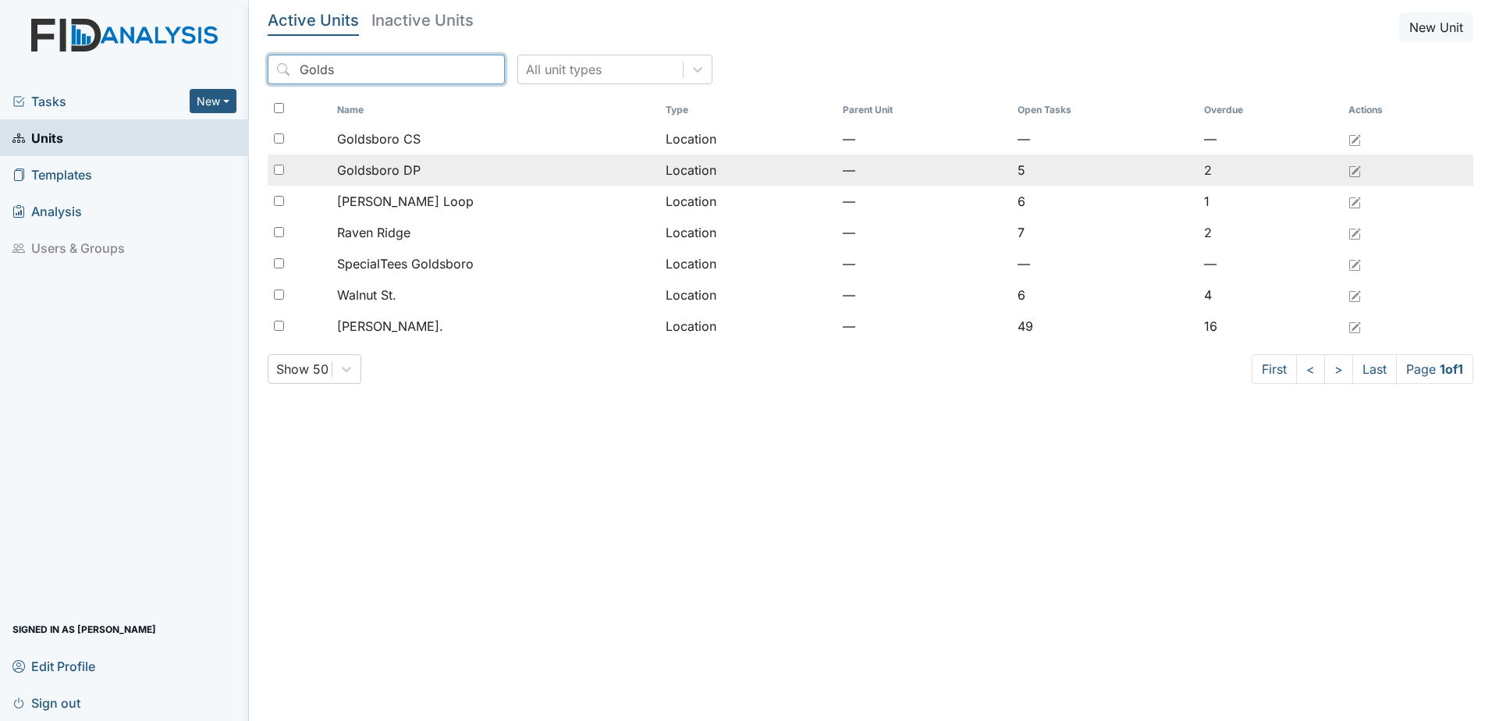
type input "Golds"
click at [281, 170] on input "checkbox" at bounding box center [279, 170] width 10 height 10
checkbox input "true"
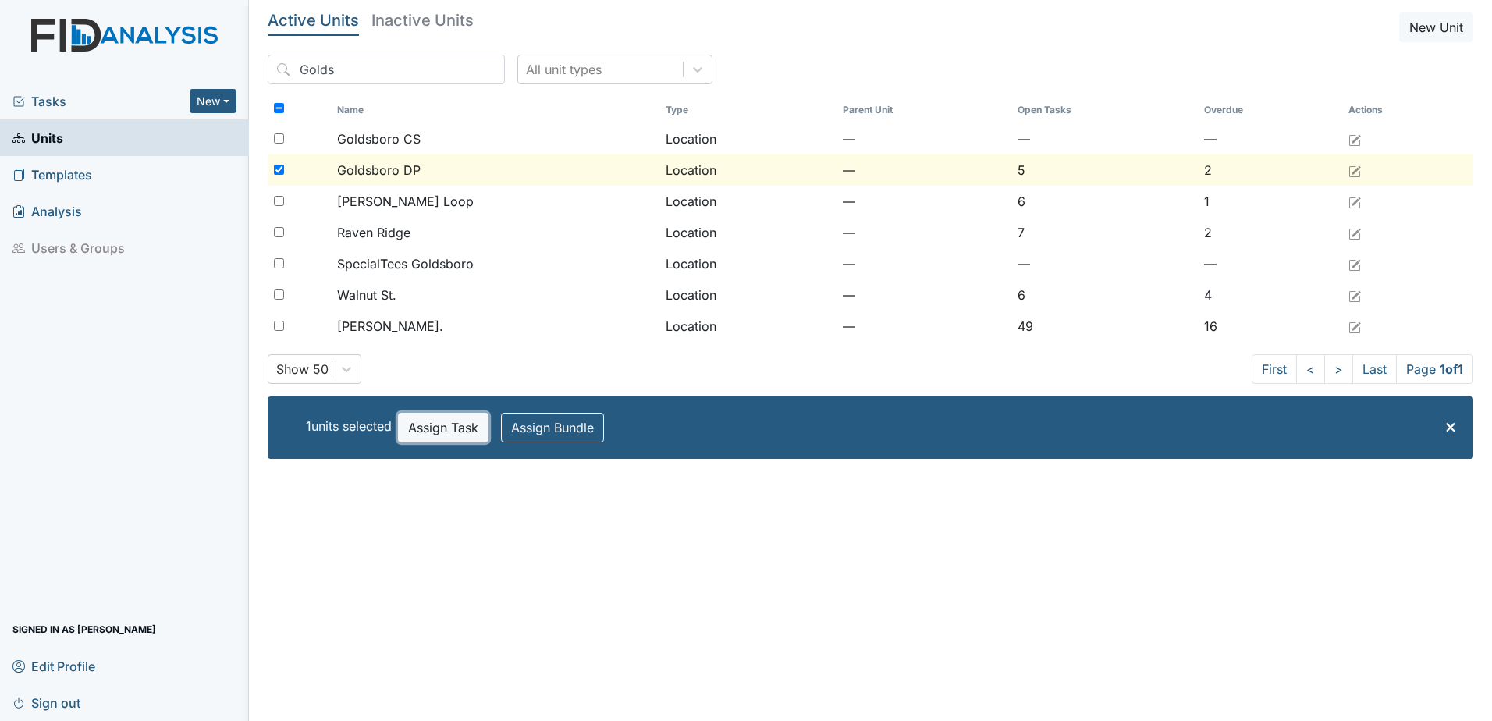
click at [455, 430] on button "Assign Task" at bounding box center [443, 428] width 91 height 30
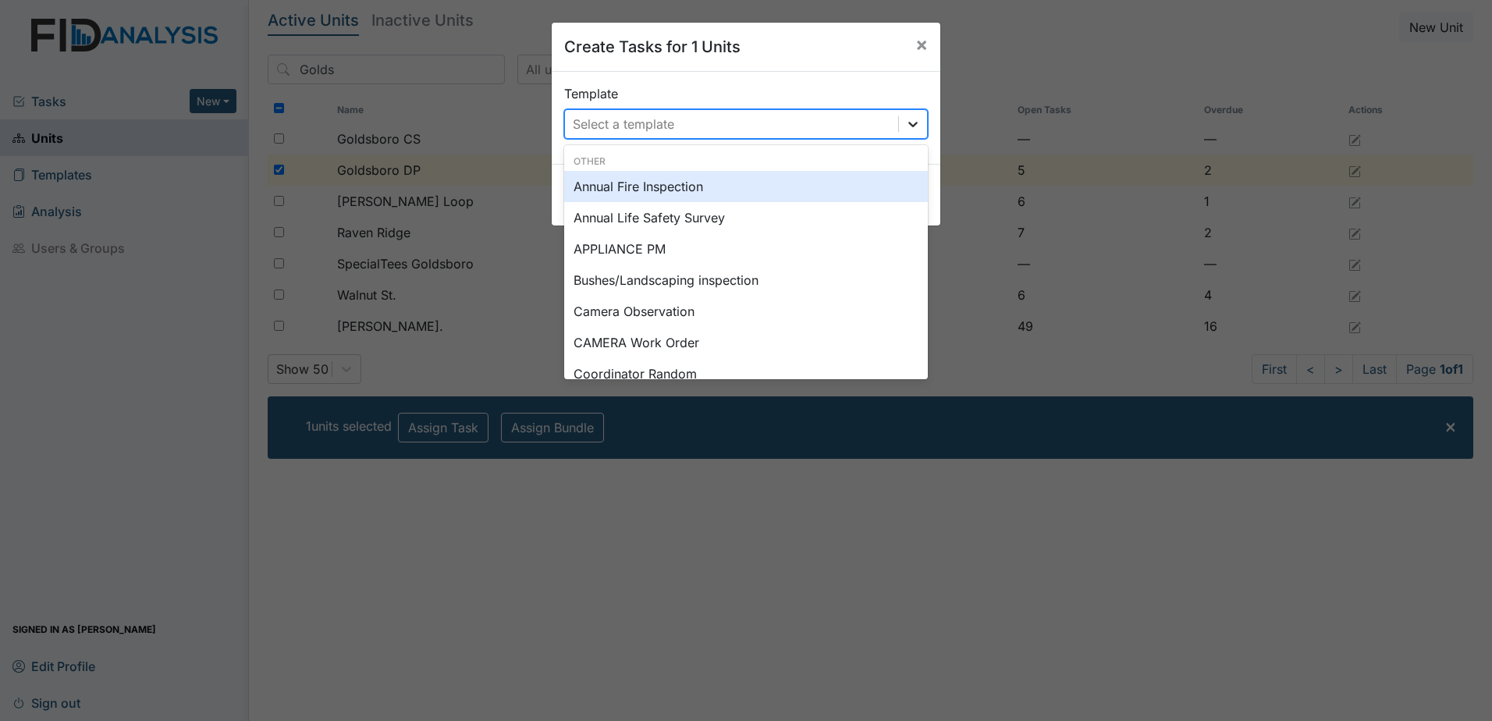
click at [908, 125] on icon at bounding box center [912, 124] width 9 height 5
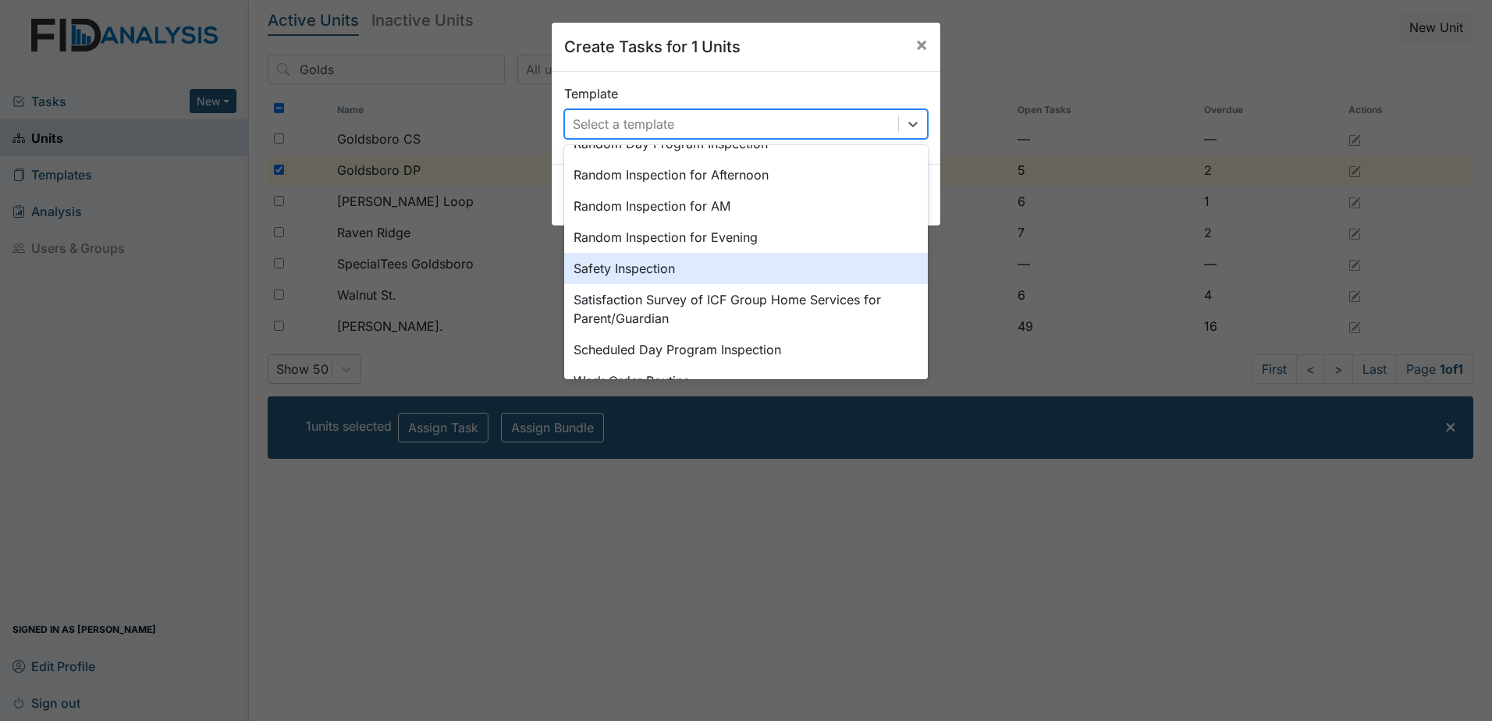
scroll to position [702, 0]
click at [609, 261] on div "Safety Inspection" at bounding box center [746, 264] width 364 height 31
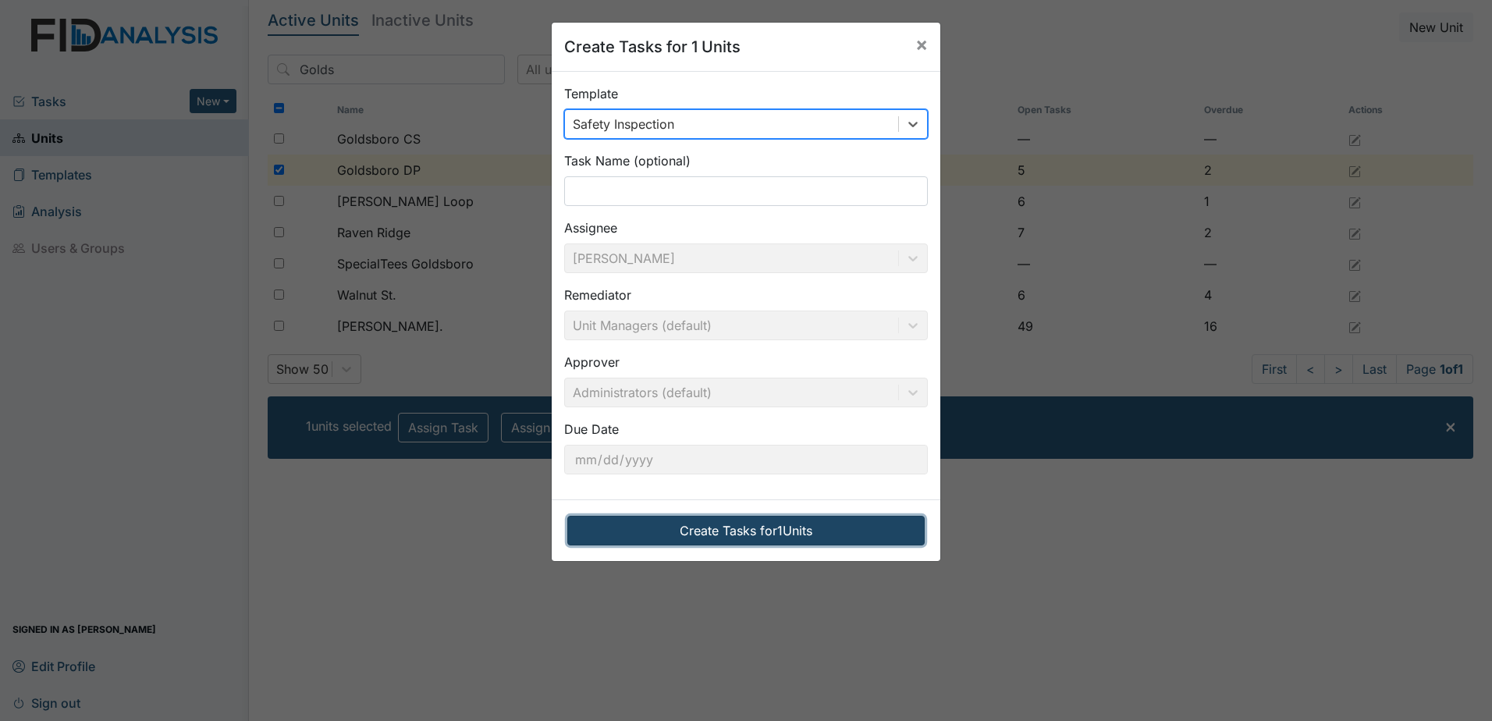
click at [700, 533] on button "Create Tasks for 1 Units" at bounding box center [745, 531] width 357 height 30
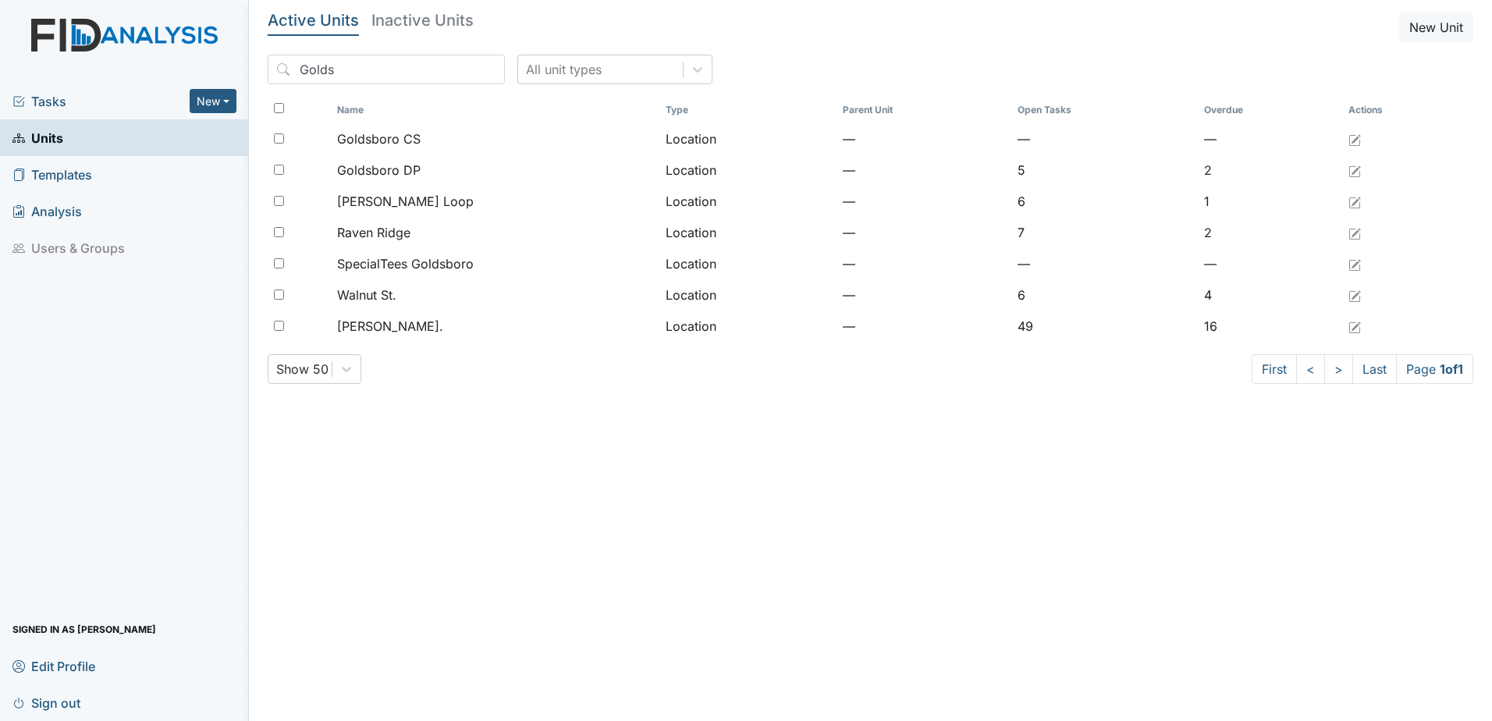
click at [59, 101] on span "Tasks" at bounding box center [100, 101] width 177 height 19
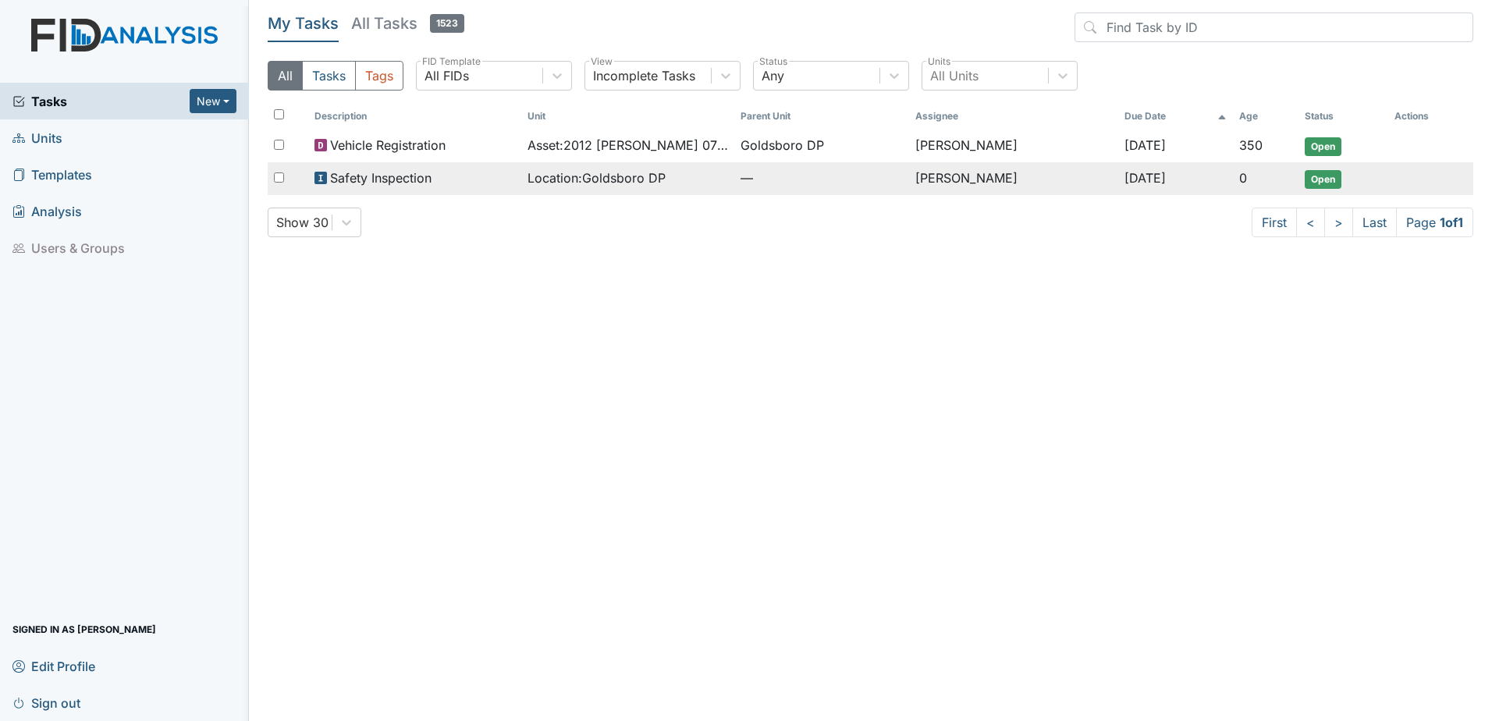
click at [1323, 182] on span "Open" at bounding box center [1323, 179] width 37 height 19
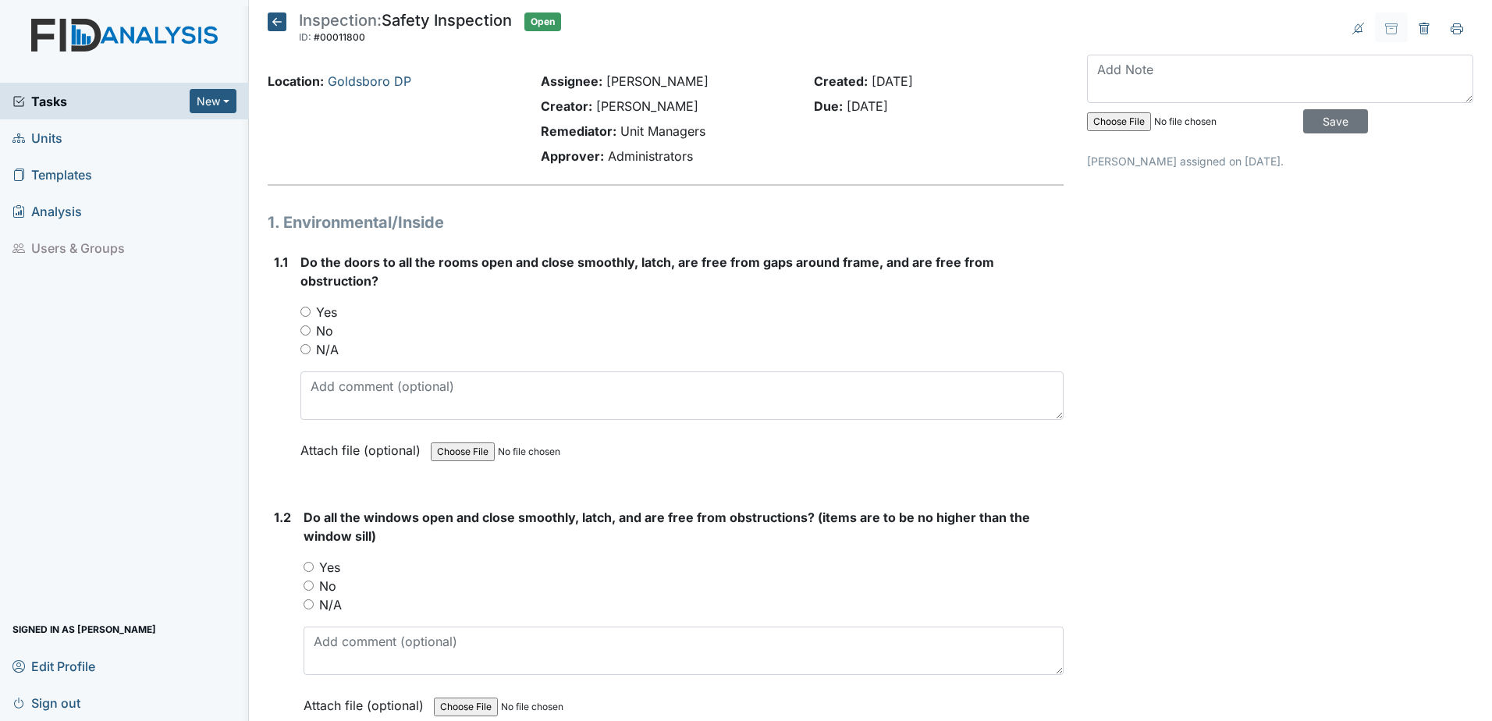
click at [304, 309] on input "Yes" at bounding box center [305, 312] width 10 height 10
radio input "true"
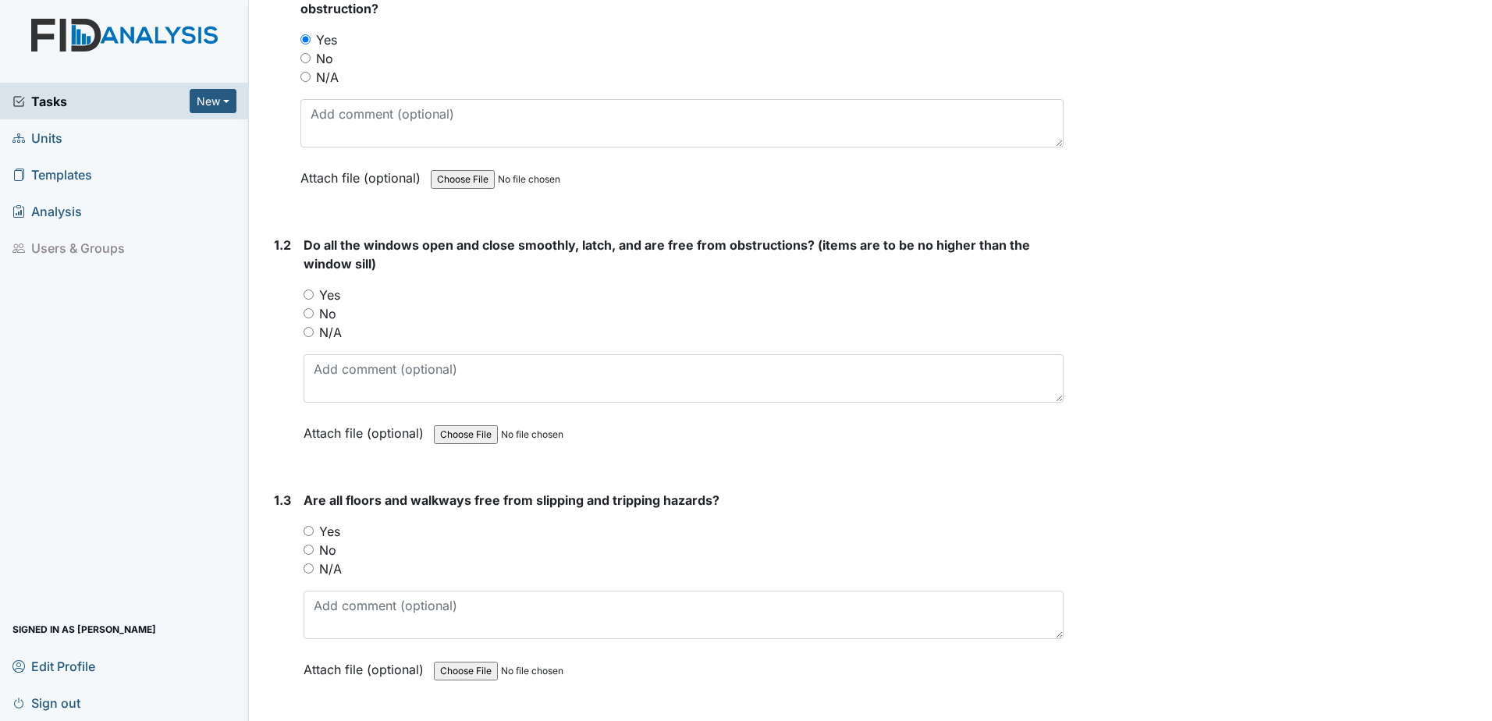
scroll to position [273, 0]
